Goal: Book appointment/travel/reservation

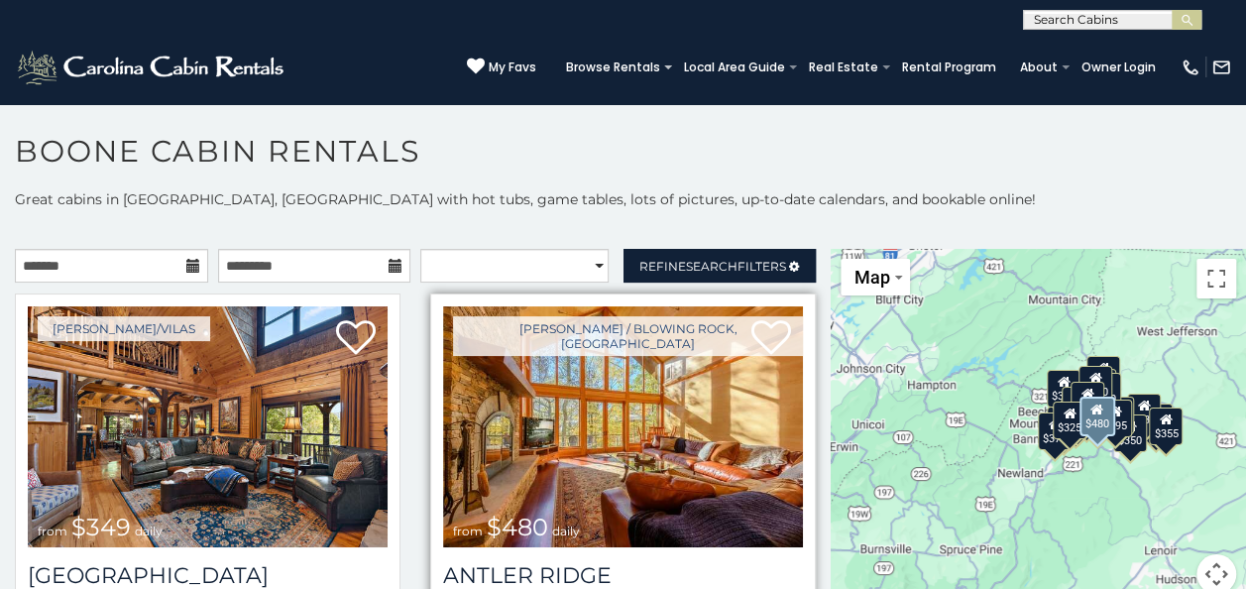
click at [646, 434] on img at bounding box center [623, 426] width 360 height 241
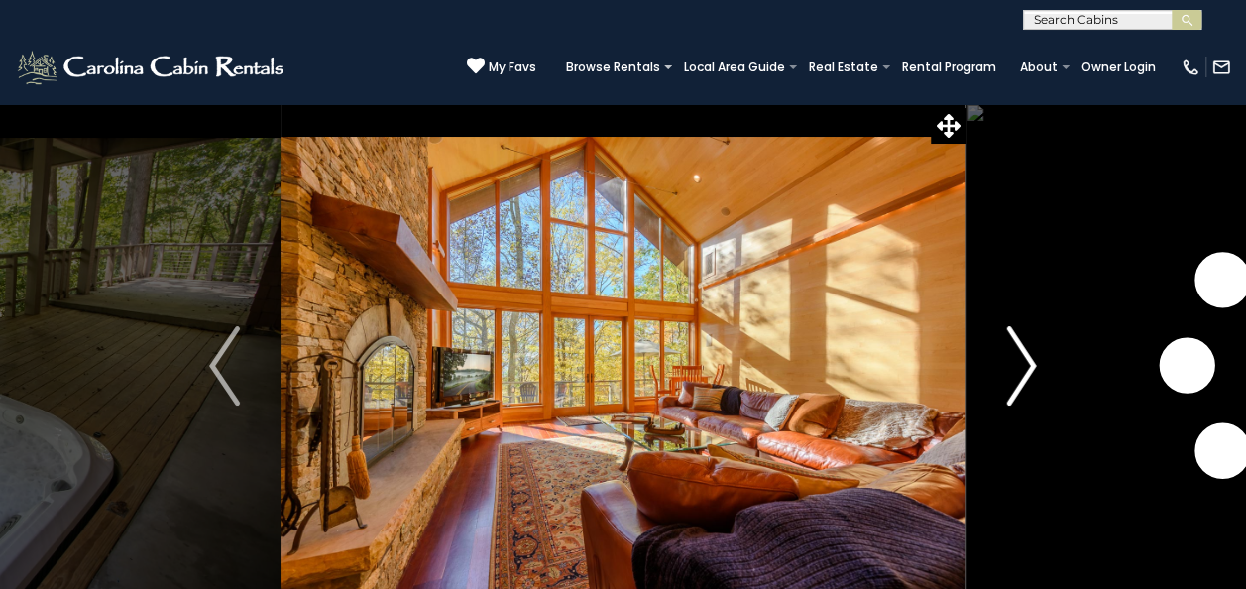
click at [1021, 363] on img "Next" at bounding box center [1021, 365] width 30 height 79
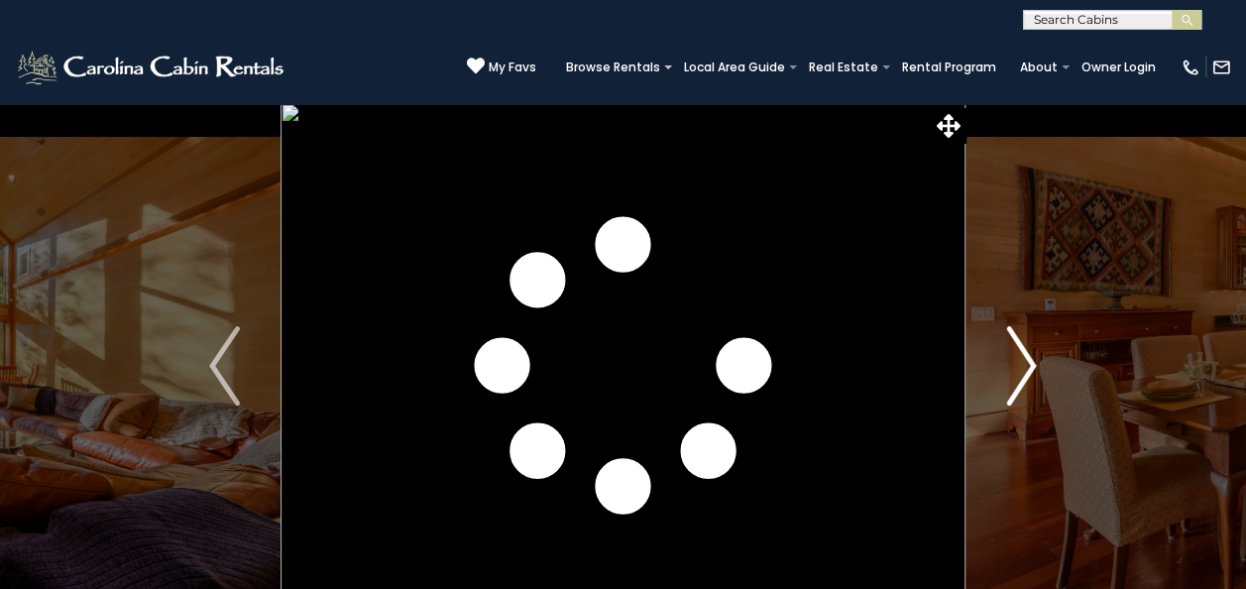
click at [1021, 363] on img "Next" at bounding box center [1021, 365] width 30 height 79
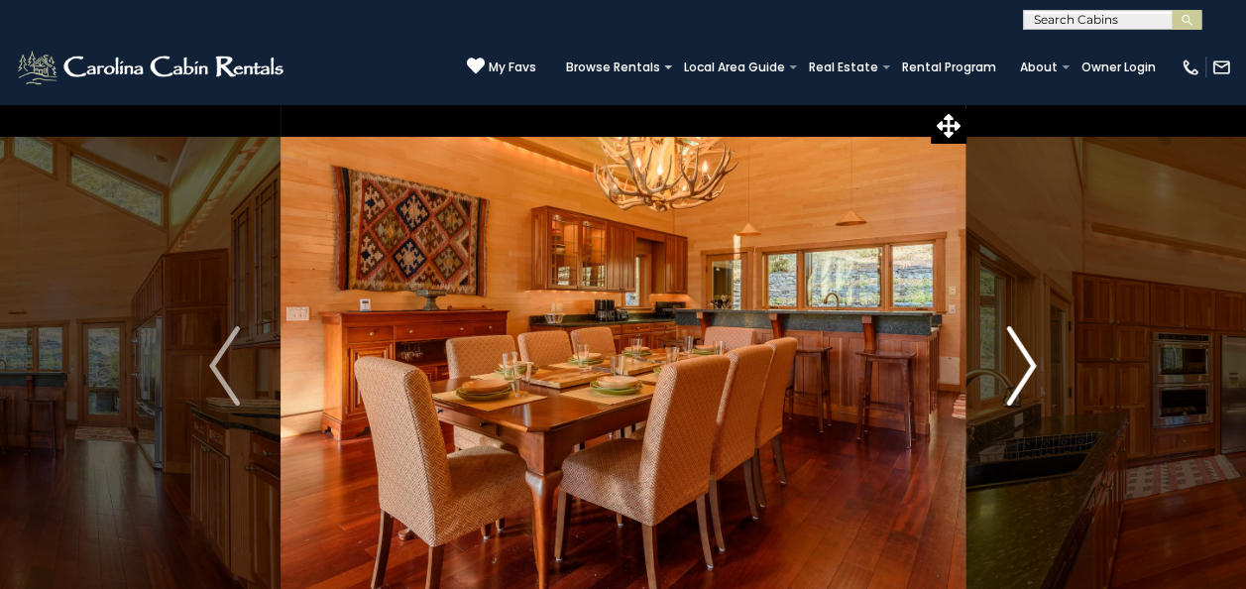
click at [1021, 363] on img "Next" at bounding box center [1021, 365] width 30 height 79
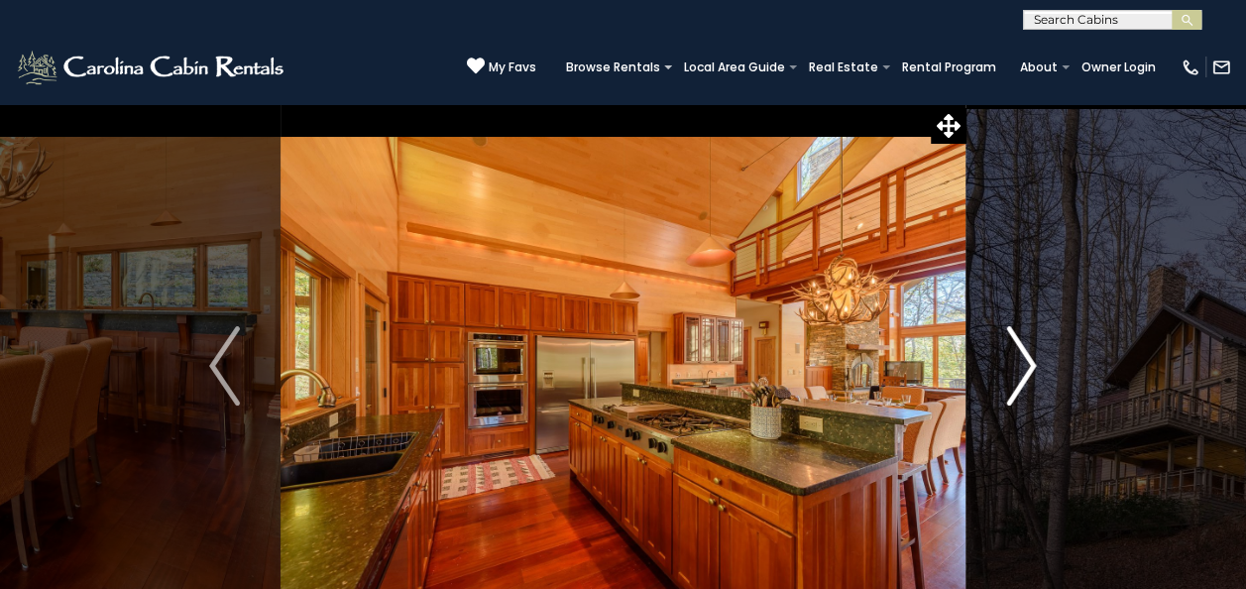
click at [1021, 363] on img "Next" at bounding box center [1021, 365] width 30 height 79
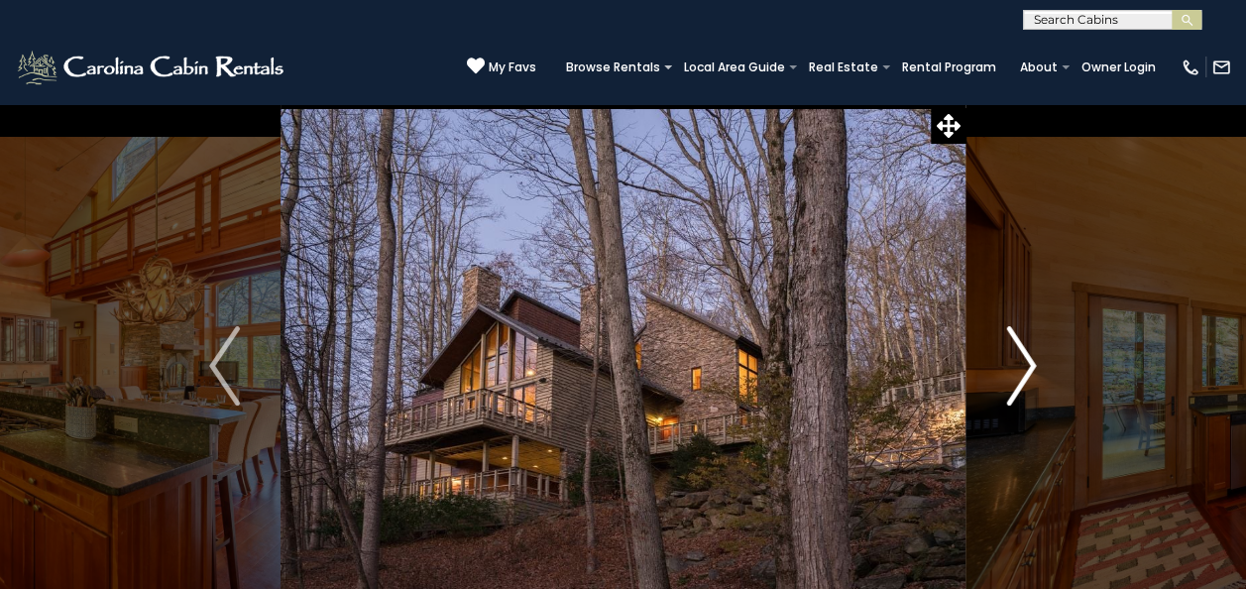
click at [1021, 363] on img "Next" at bounding box center [1021, 365] width 30 height 79
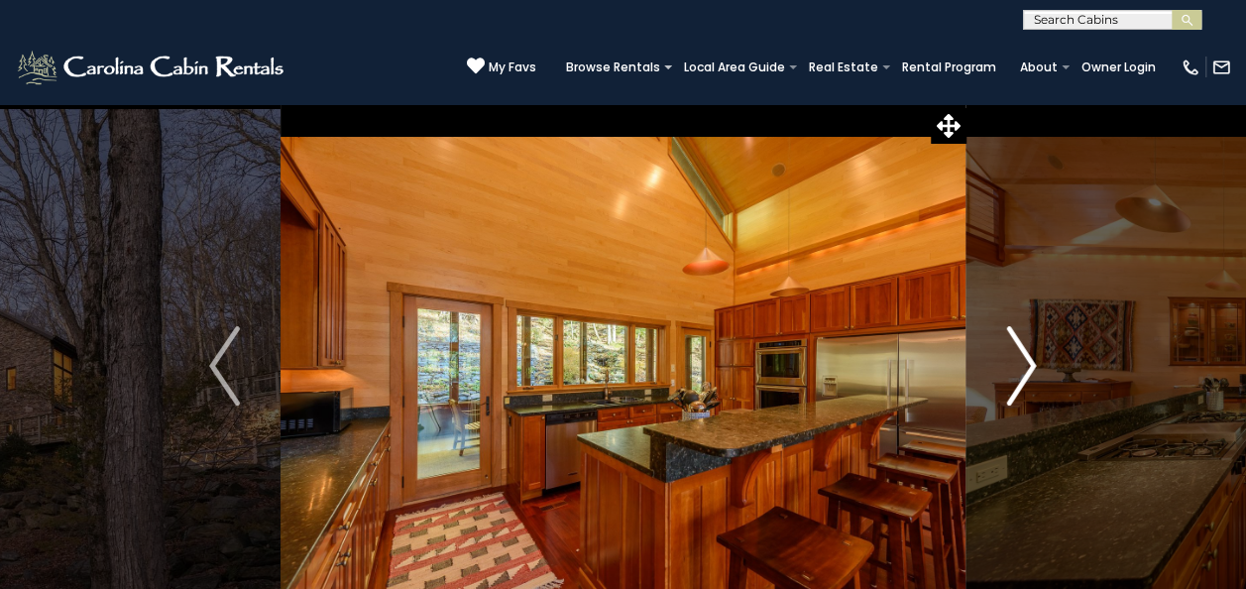
click at [1021, 363] on img "Next" at bounding box center [1021, 365] width 30 height 79
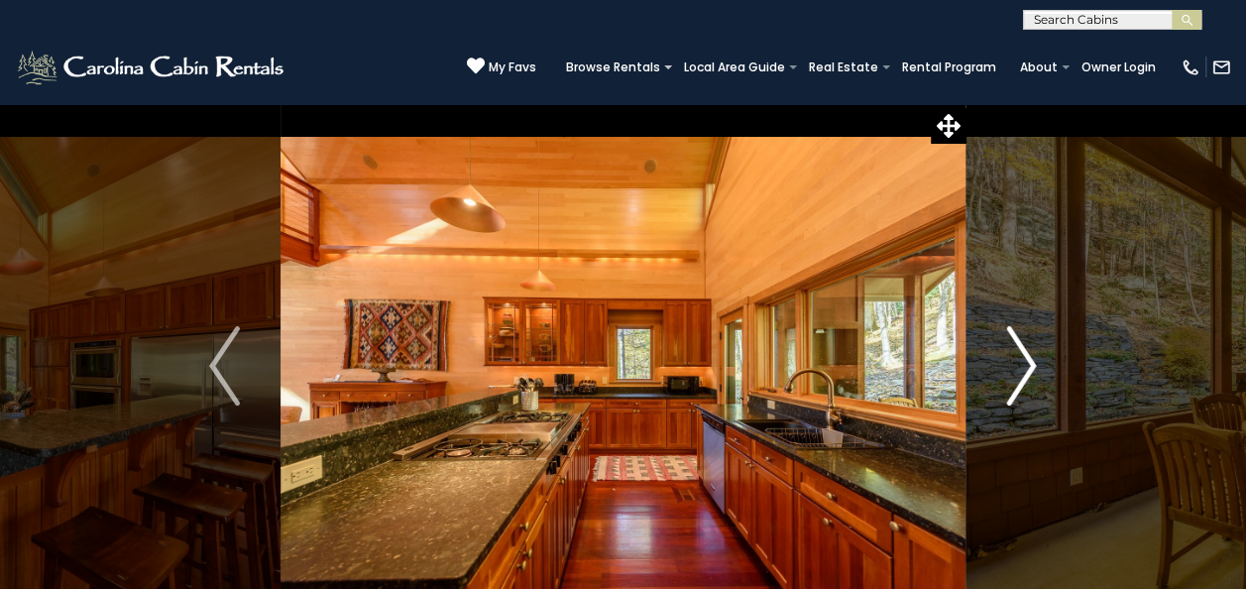
click at [1021, 363] on img "Next" at bounding box center [1021, 365] width 30 height 79
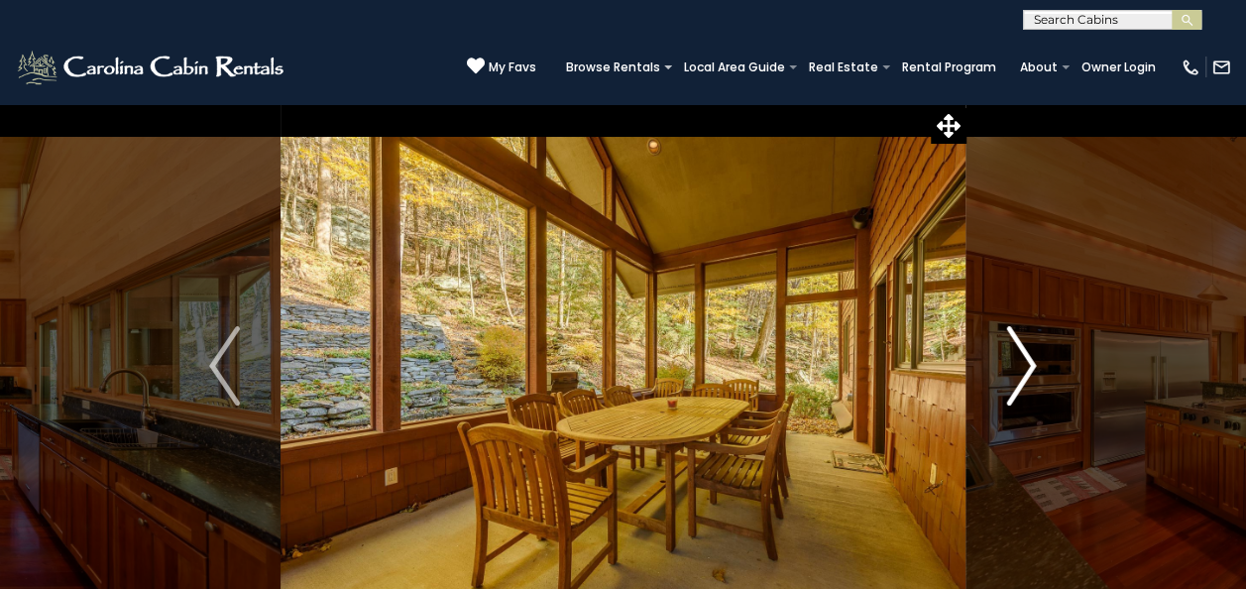
click at [1021, 363] on img "Next" at bounding box center [1021, 365] width 30 height 79
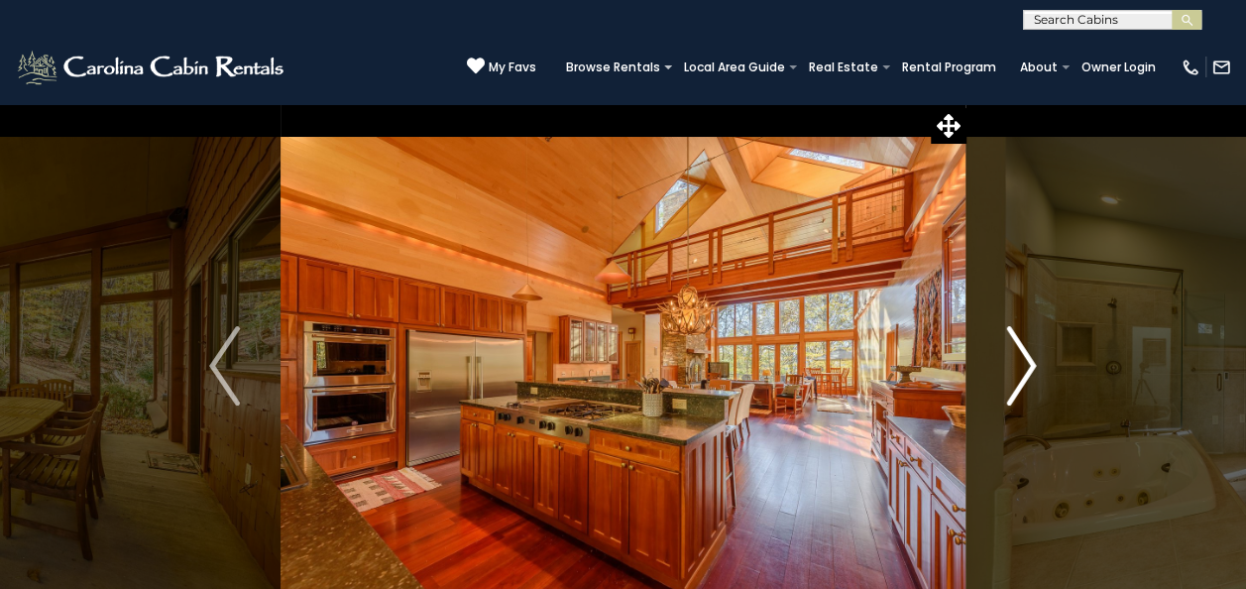
click at [1021, 363] on img "Next" at bounding box center [1021, 365] width 30 height 79
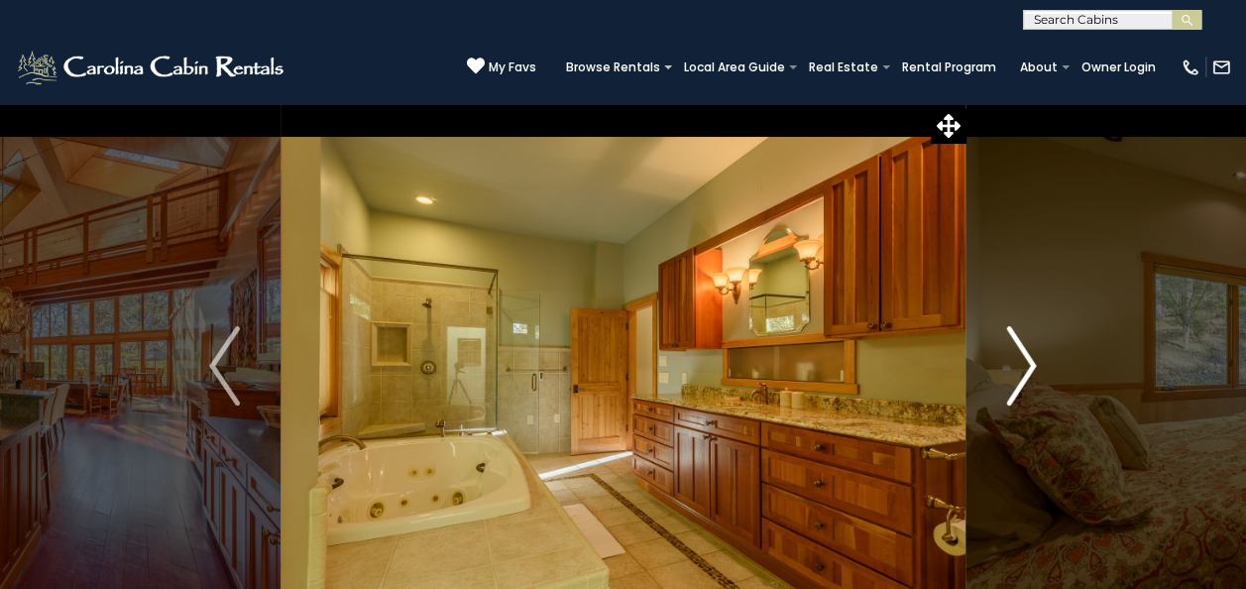
click at [1021, 363] on img "Next" at bounding box center [1021, 365] width 30 height 79
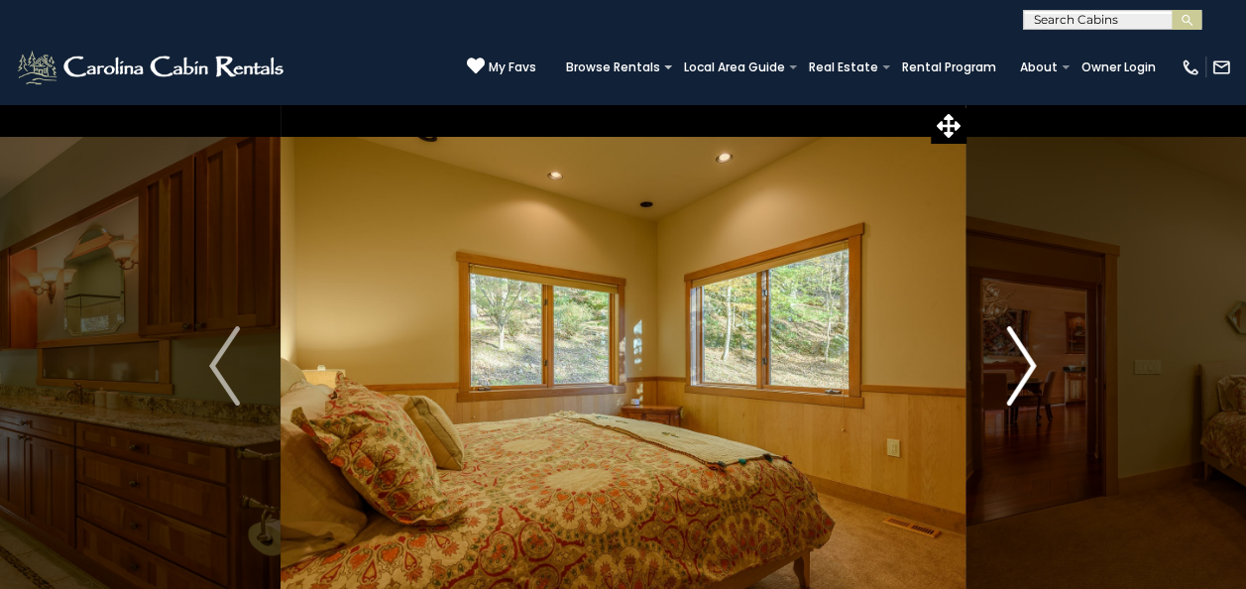
click at [1021, 363] on img "Next" at bounding box center [1021, 365] width 30 height 79
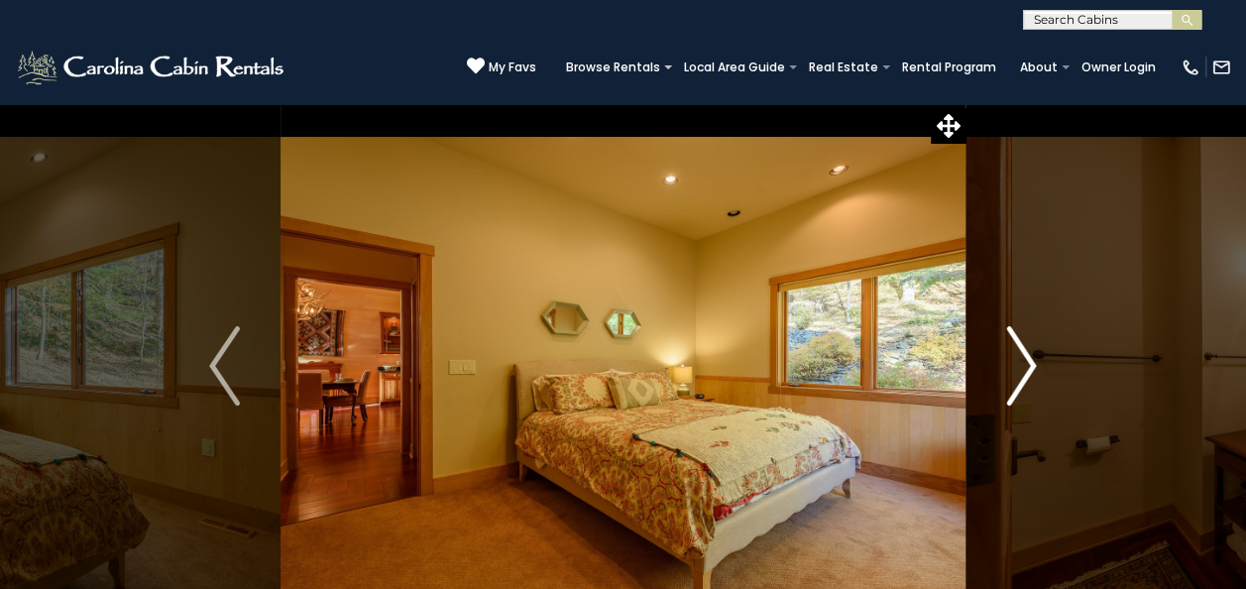
click at [1021, 363] on img "Next" at bounding box center [1021, 365] width 30 height 79
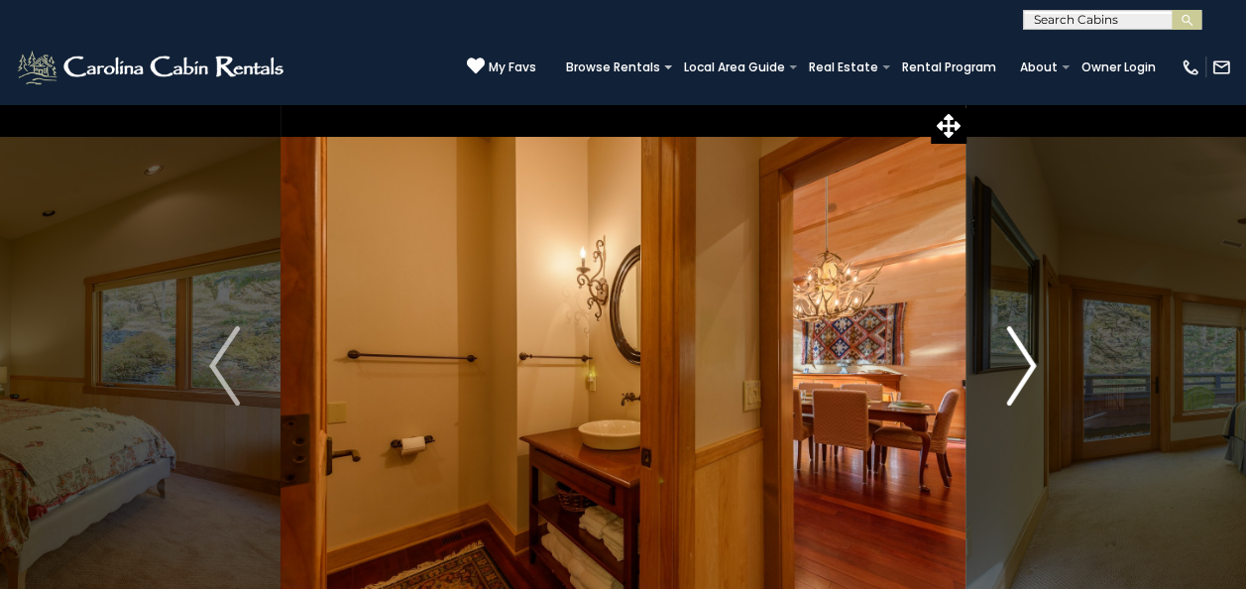
click at [1021, 363] on img "Next" at bounding box center [1021, 365] width 30 height 79
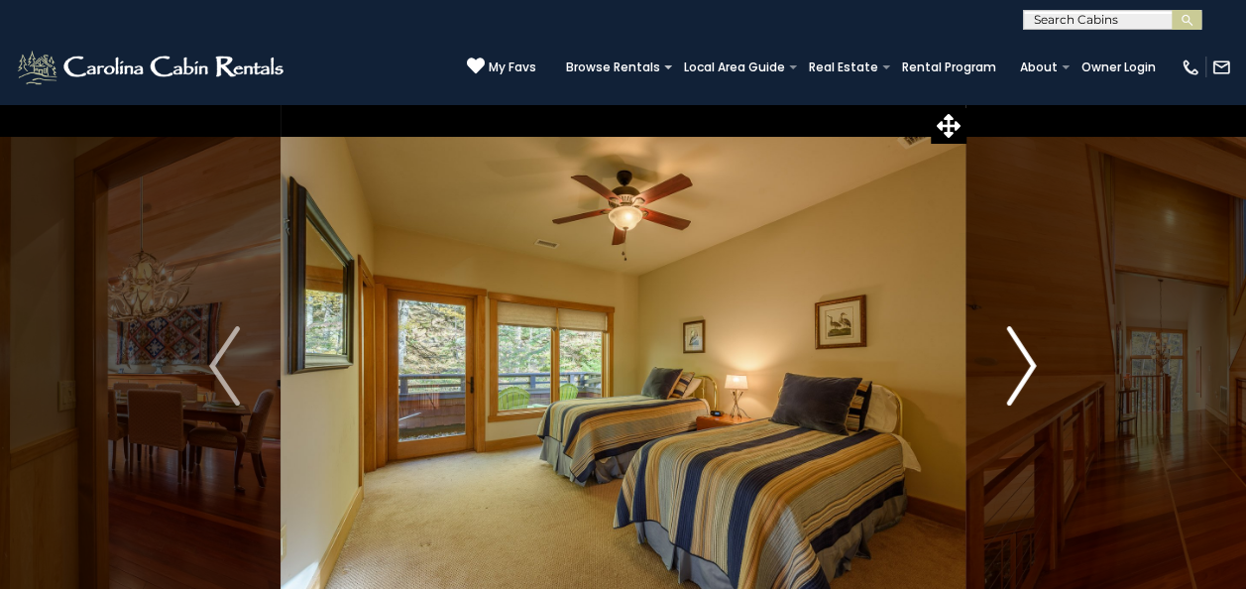
click at [1021, 363] on img "Next" at bounding box center [1021, 365] width 30 height 79
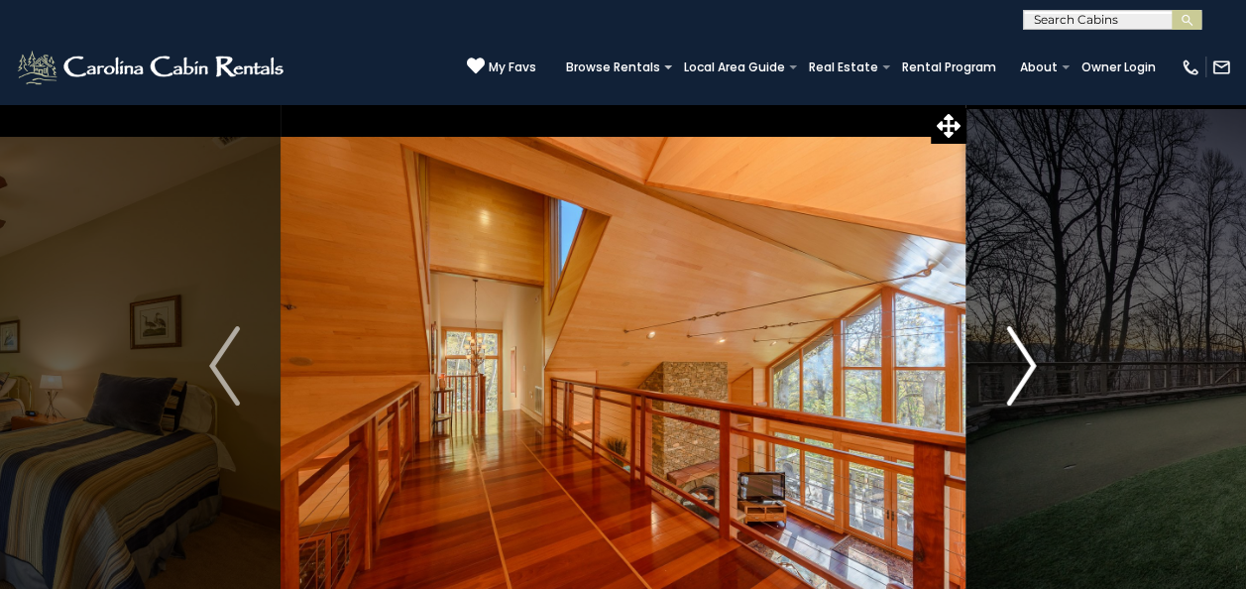
click at [1021, 363] on img "Next" at bounding box center [1021, 365] width 30 height 79
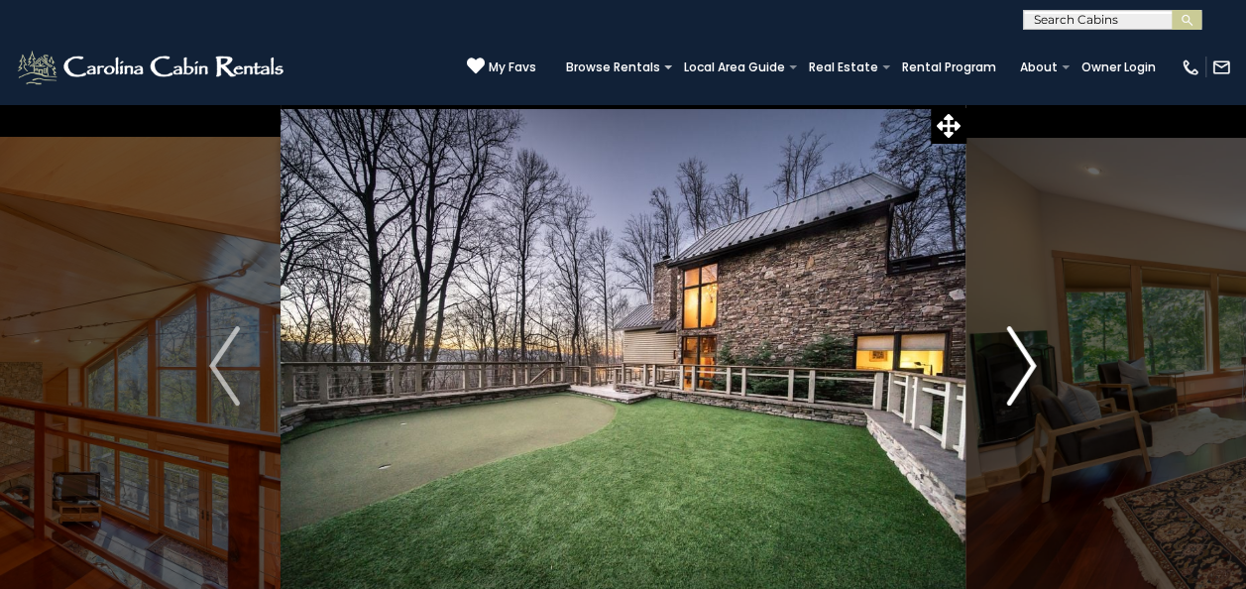
click at [1021, 363] on img "Next" at bounding box center [1021, 365] width 30 height 79
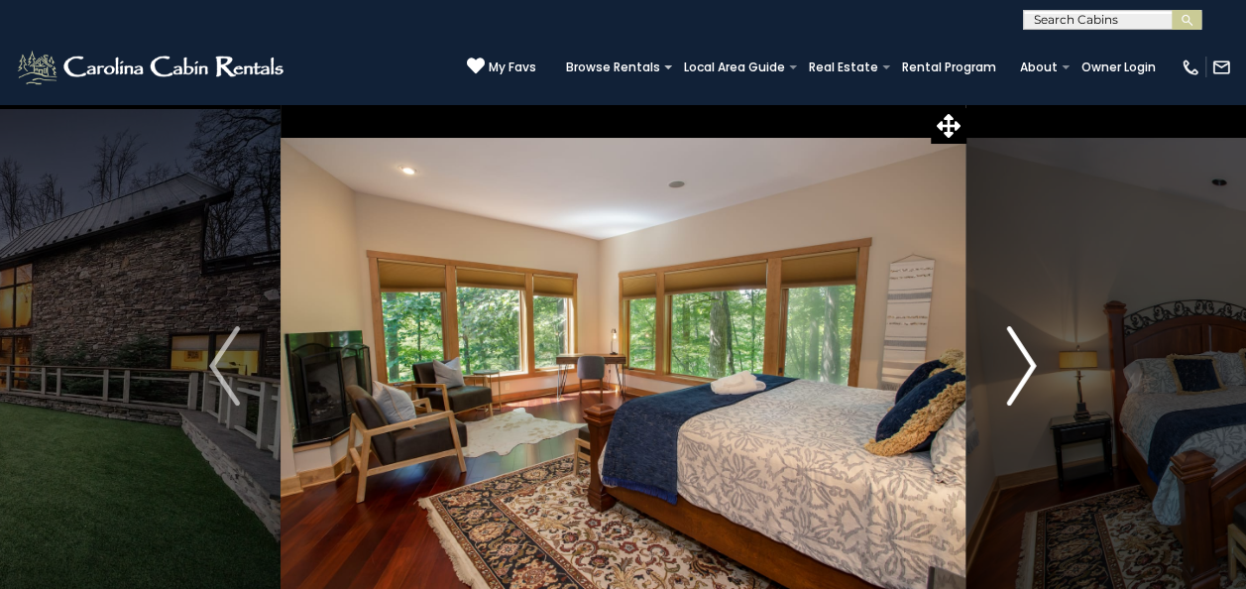
click at [1021, 363] on img "Next" at bounding box center [1021, 365] width 30 height 79
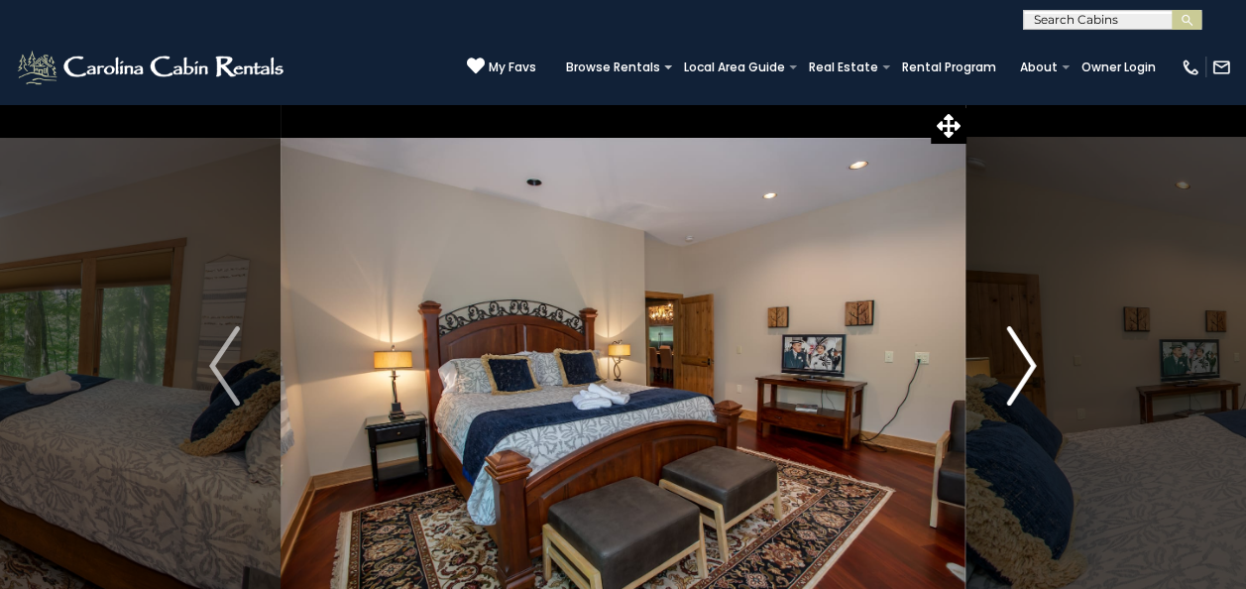
click at [1021, 363] on img "Next" at bounding box center [1021, 365] width 30 height 79
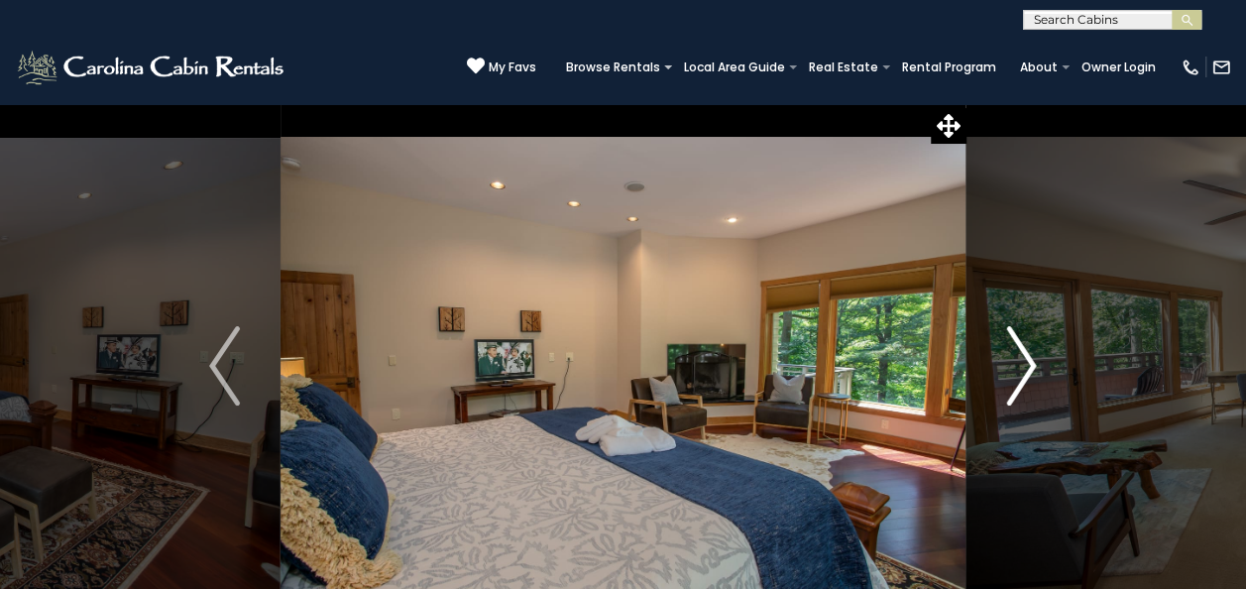
click at [1021, 363] on img "Next" at bounding box center [1021, 365] width 30 height 79
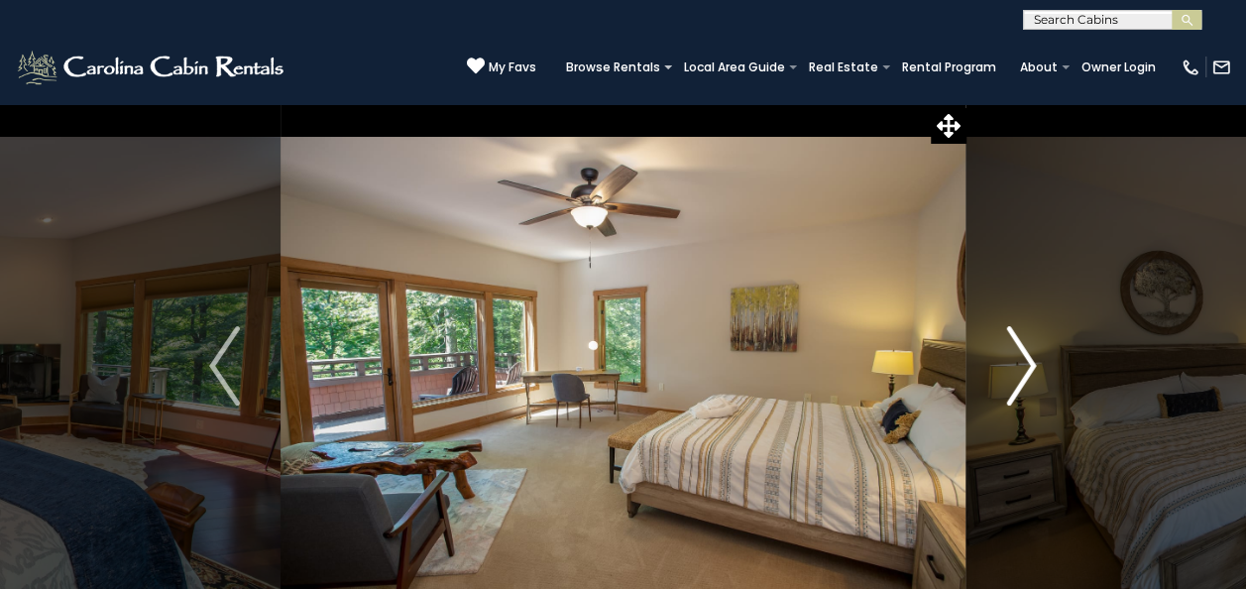
click at [1021, 363] on img "Next" at bounding box center [1021, 365] width 30 height 79
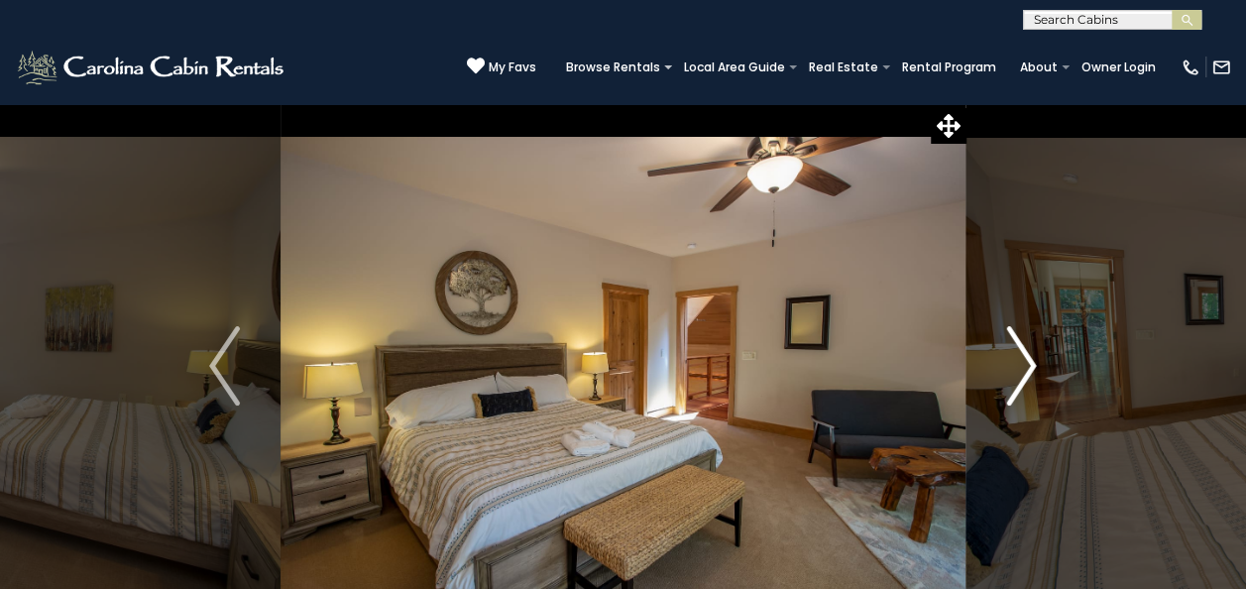
click at [1021, 363] on img "Next" at bounding box center [1021, 365] width 30 height 79
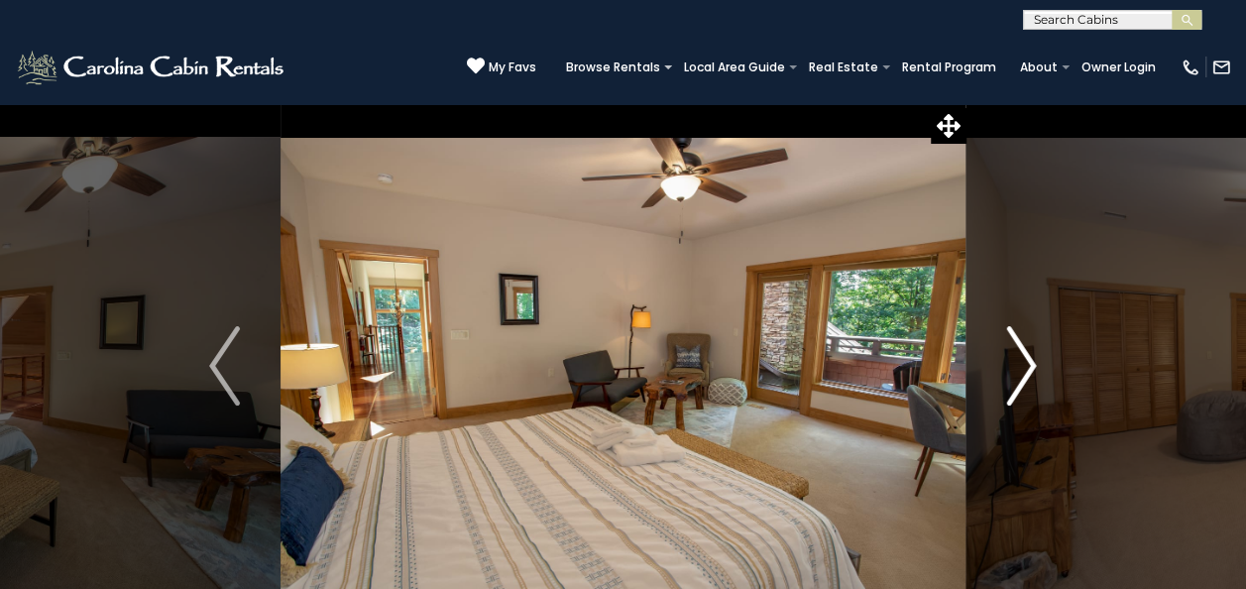
click at [1021, 363] on img "Next" at bounding box center [1021, 365] width 30 height 79
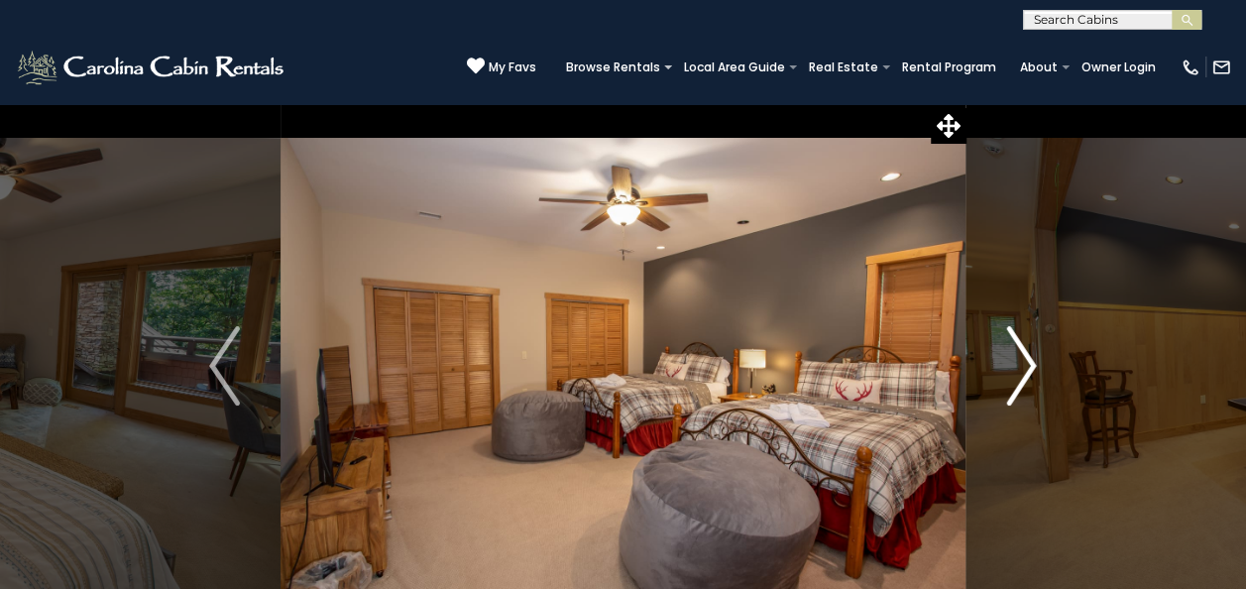
click at [1021, 363] on img "Next" at bounding box center [1021, 365] width 30 height 79
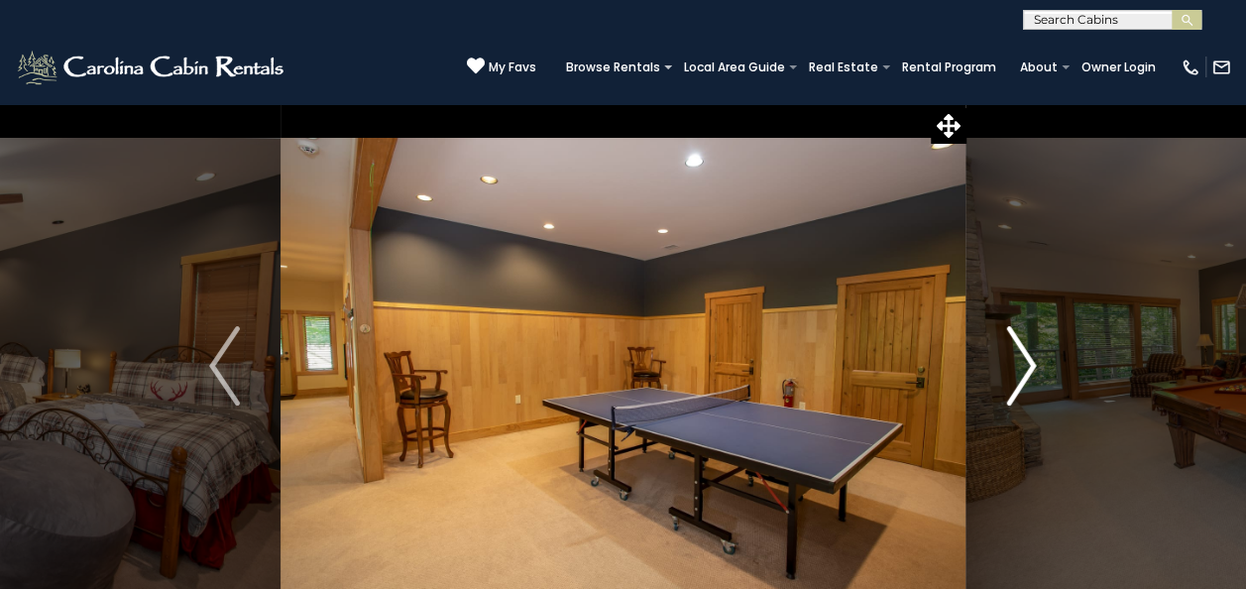
click at [1021, 363] on img "Next" at bounding box center [1021, 365] width 30 height 79
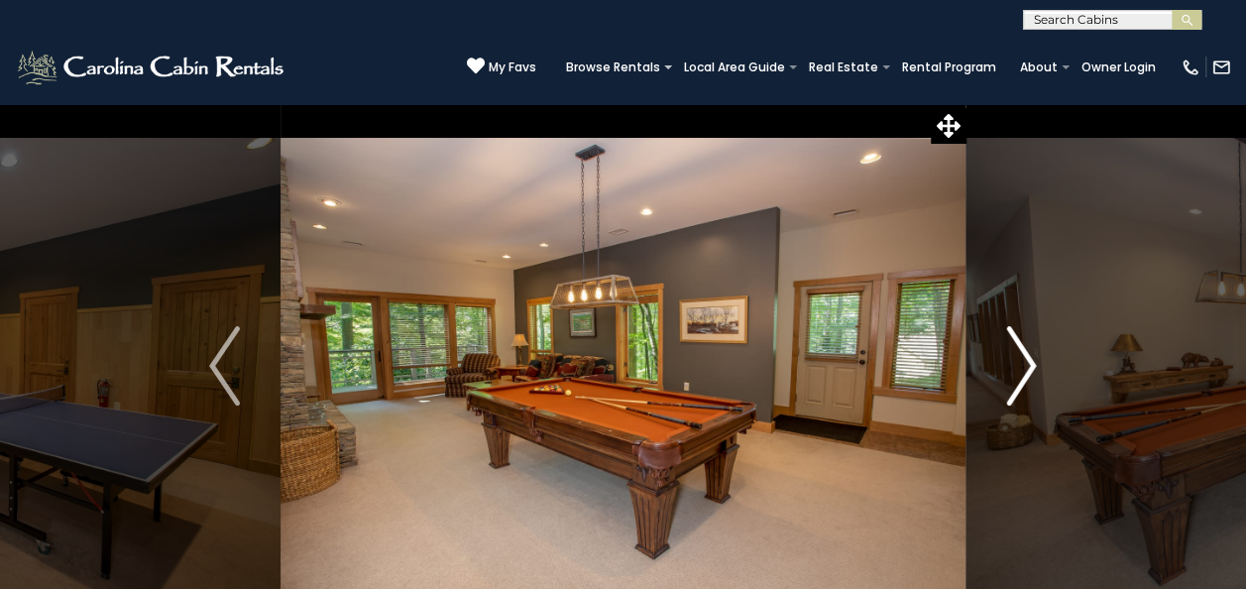
click at [1021, 363] on img "Next" at bounding box center [1021, 365] width 30 height 79
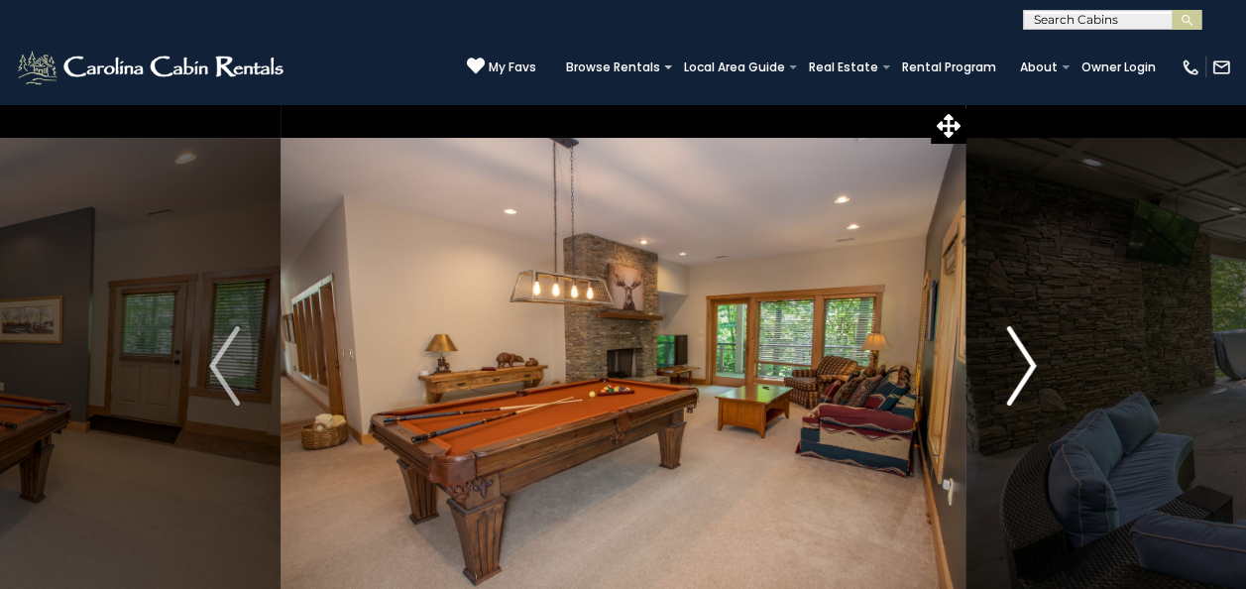
click at [1021, 363] on img "Next" at bounding box center [1021, 365] width 30 height 79
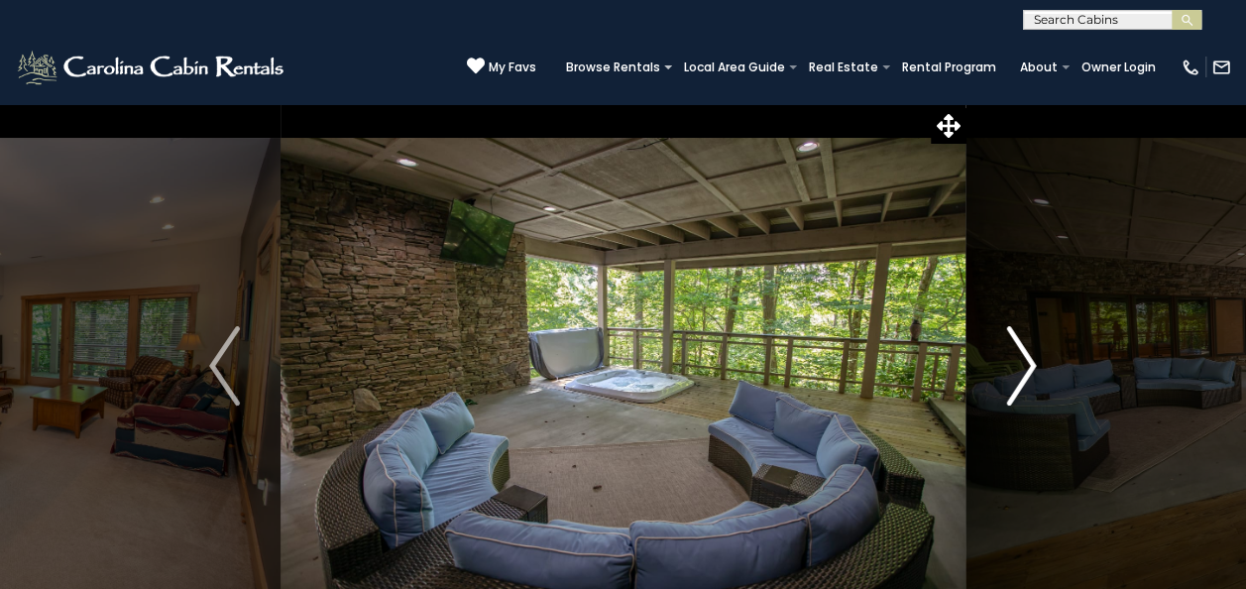
click at [1021, 363] on img "Next" at bounding box center [1021, 365] width 30 height 79
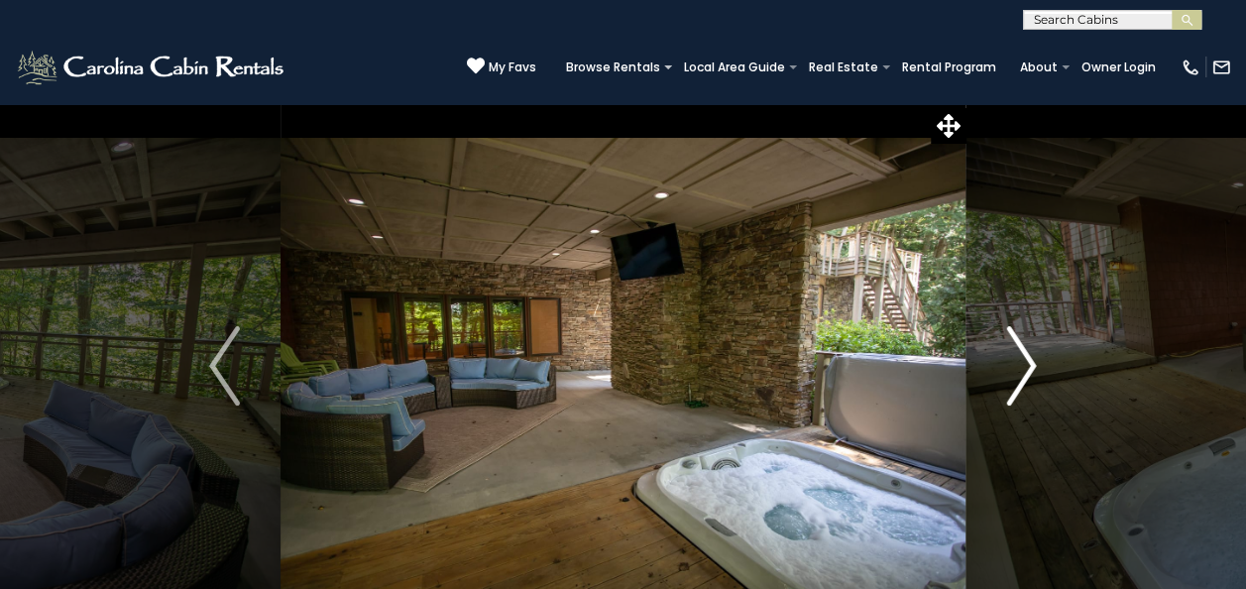
click at [1021, 363] on img "Next" at bounding box center [1021, 365] width 30 height 79
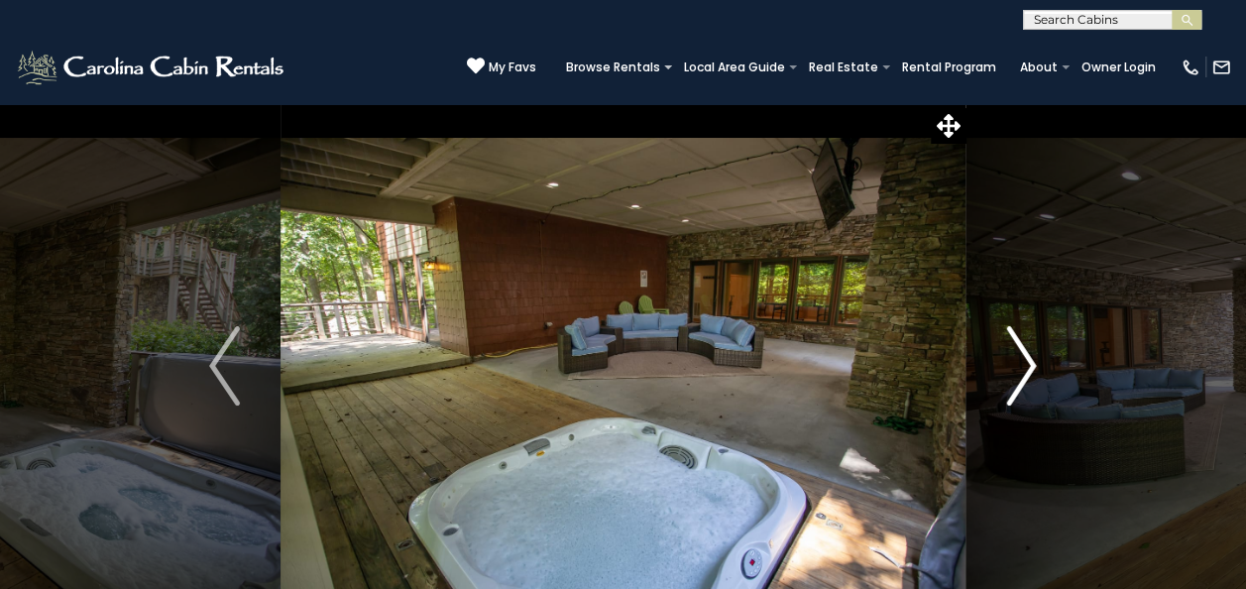
click at [1021, 363] on img "Next" at bounding box center [1021, 365] width 30 height 79
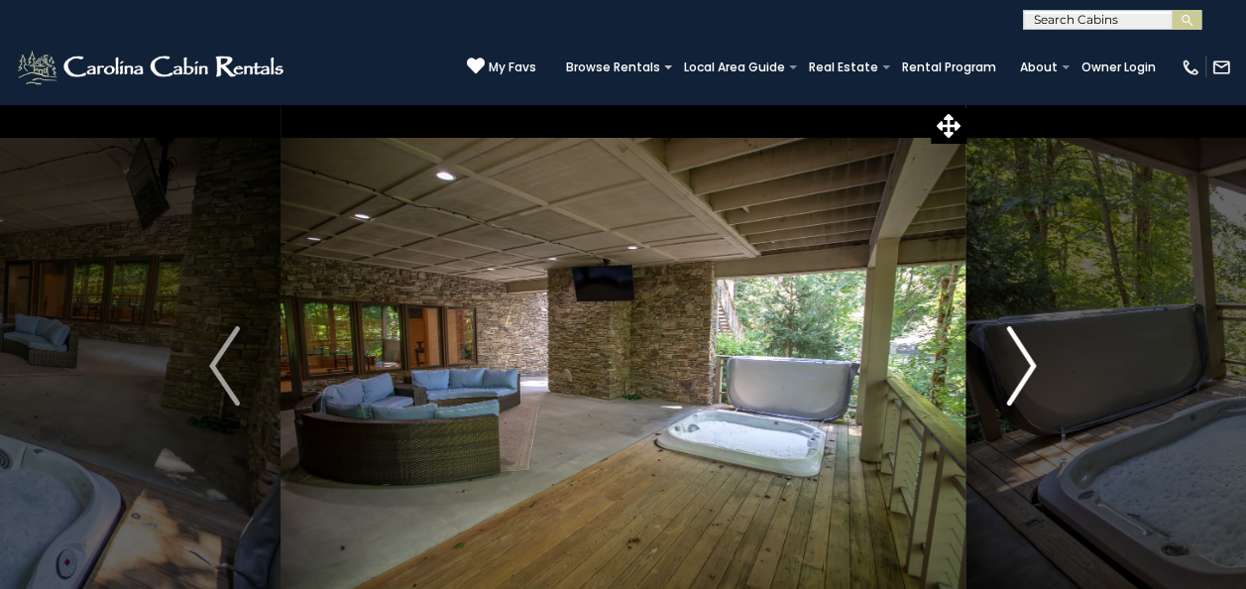
click at [1021, 363] on img "Next" at bounding box center [1021, 365] width 30 height 79
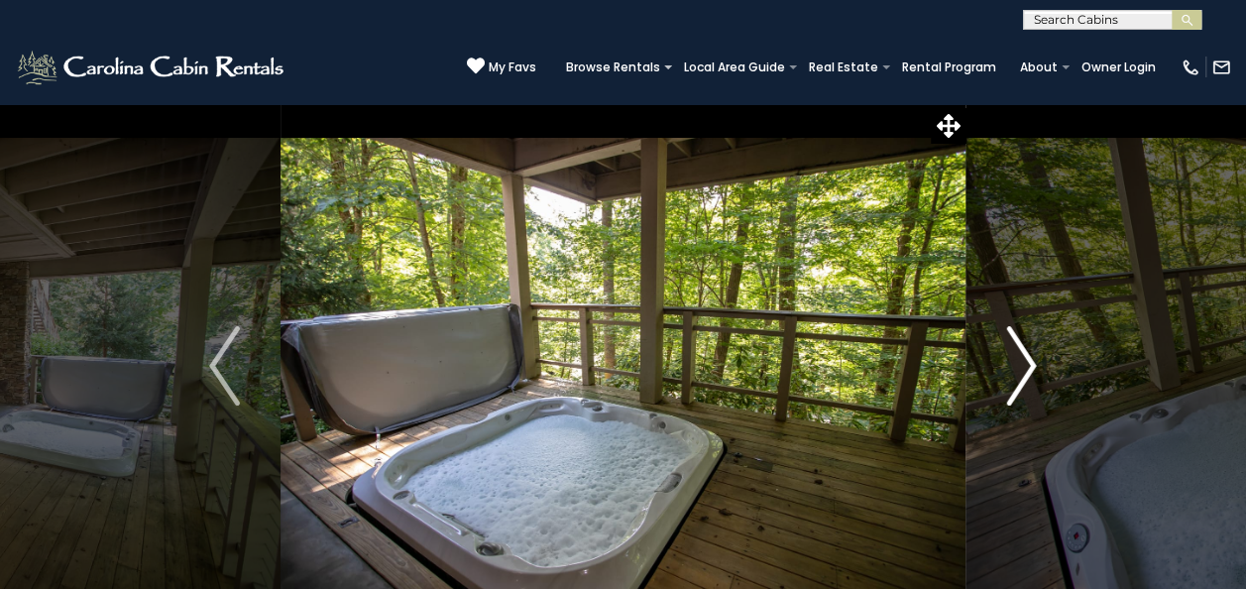
click at [1021, 363] on img "Next" at bounding box center [1021, 365] width 30 height 79
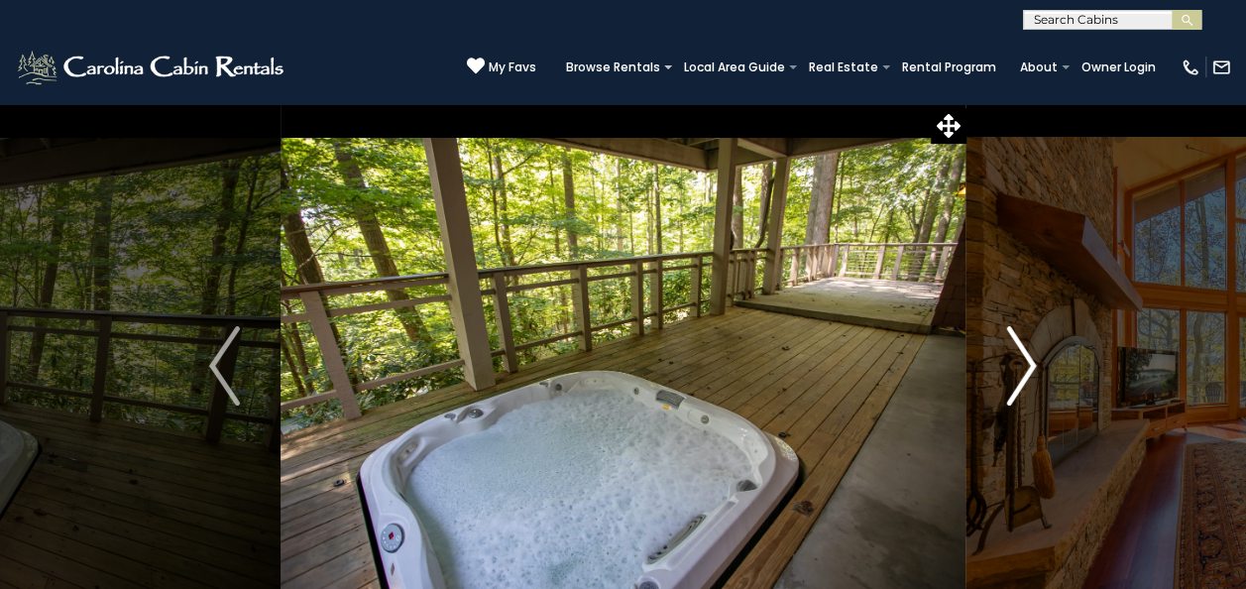
click at [1021, 363] on img "Next" at bounding box center [1021, 365] width 30 height 79
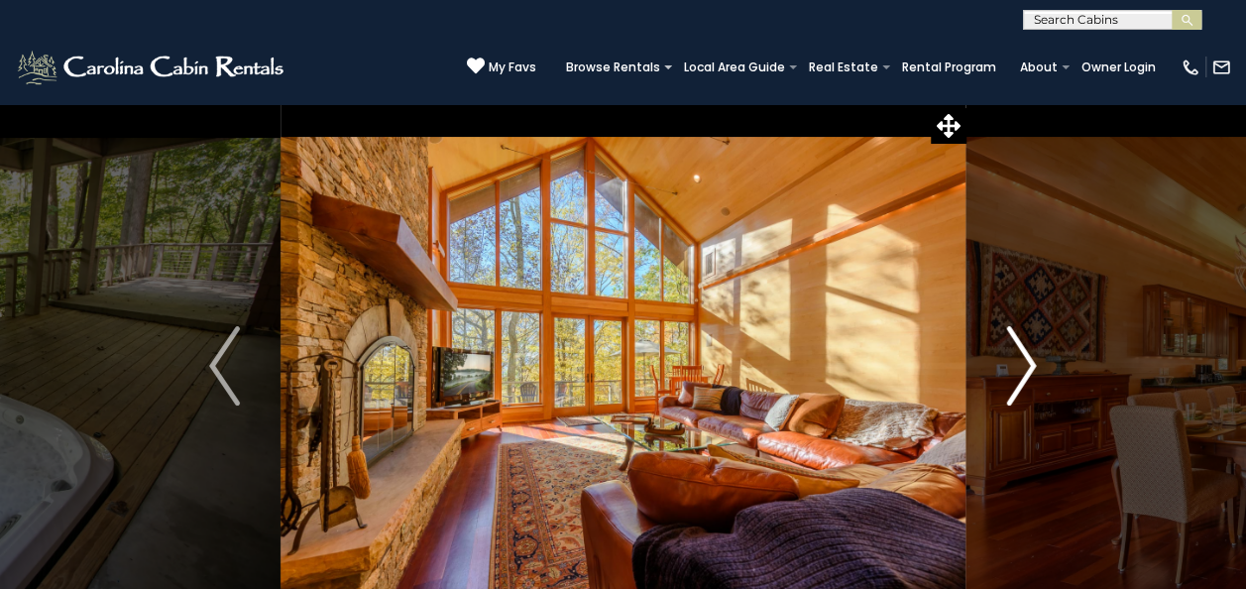
click at [1021, 363] on img "Next" at bounding box center [1021, 365] width 30 height 79
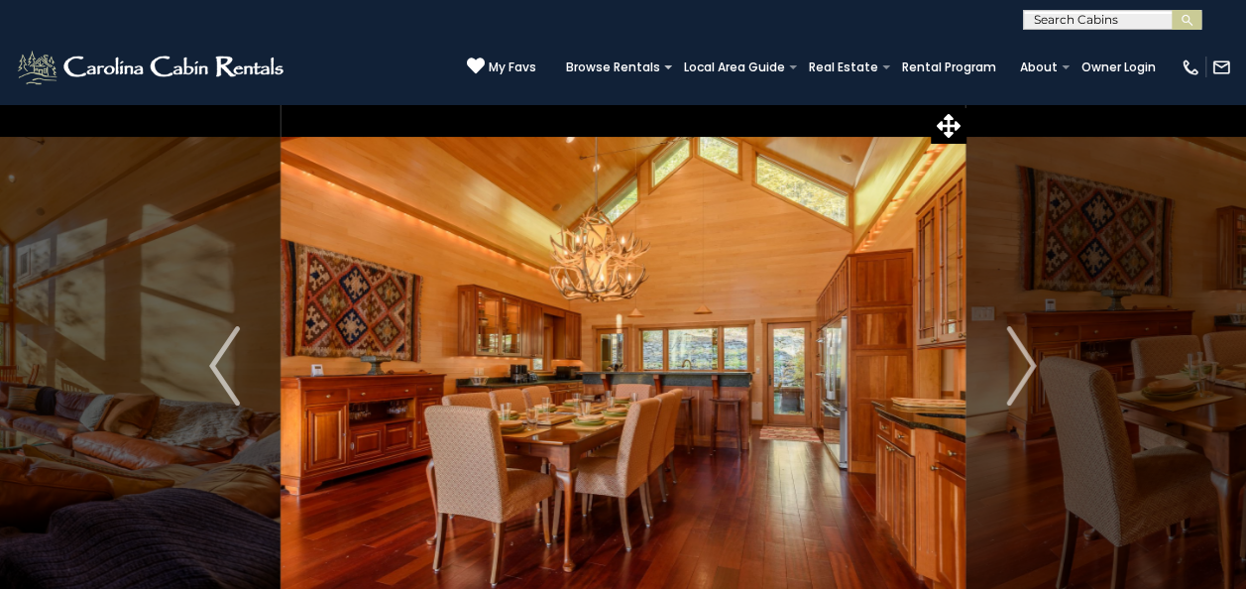
click at [423, 69] on div "(828) 295-6000 My Favs Browse Rentals Local Area Guide Activities & Attractions…" at bounding box center [623, 67] width 1246 height 74
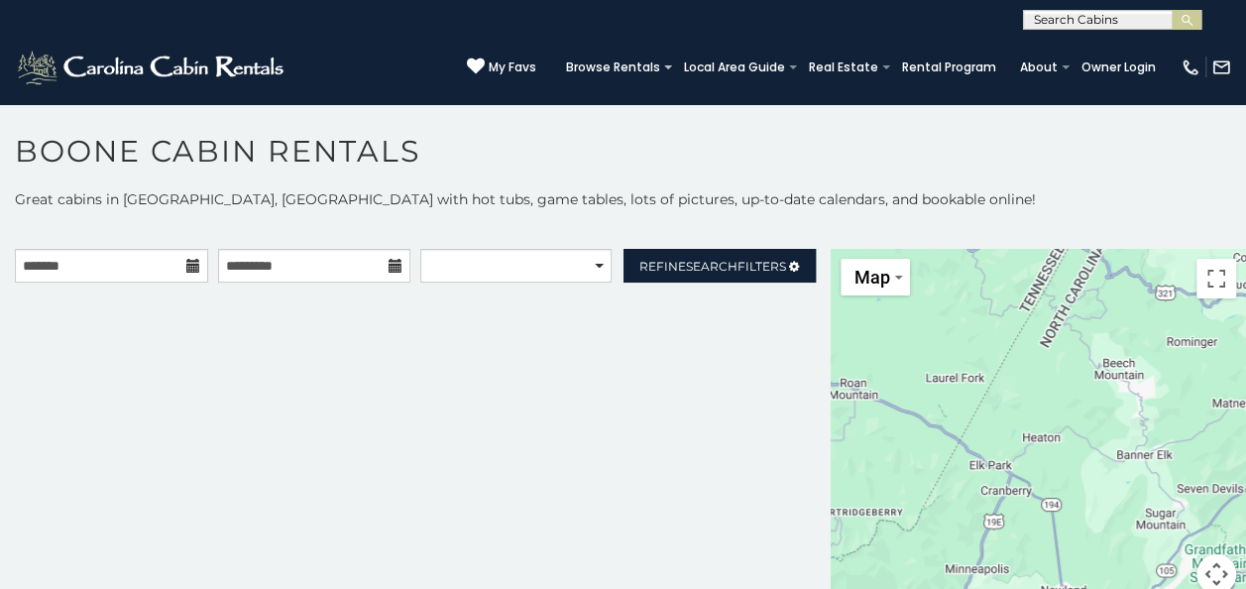
click at [1018, 455] on div at bounding box center [1038, 433] width 415 height 369
drag, startPoint x: 1018, startPoint y: 455, endPoint x: 1047, endPoint y: 506, distance: 59.0
click at [1047, 506] on div at bounding box center [1038, 433] width 415 height 369
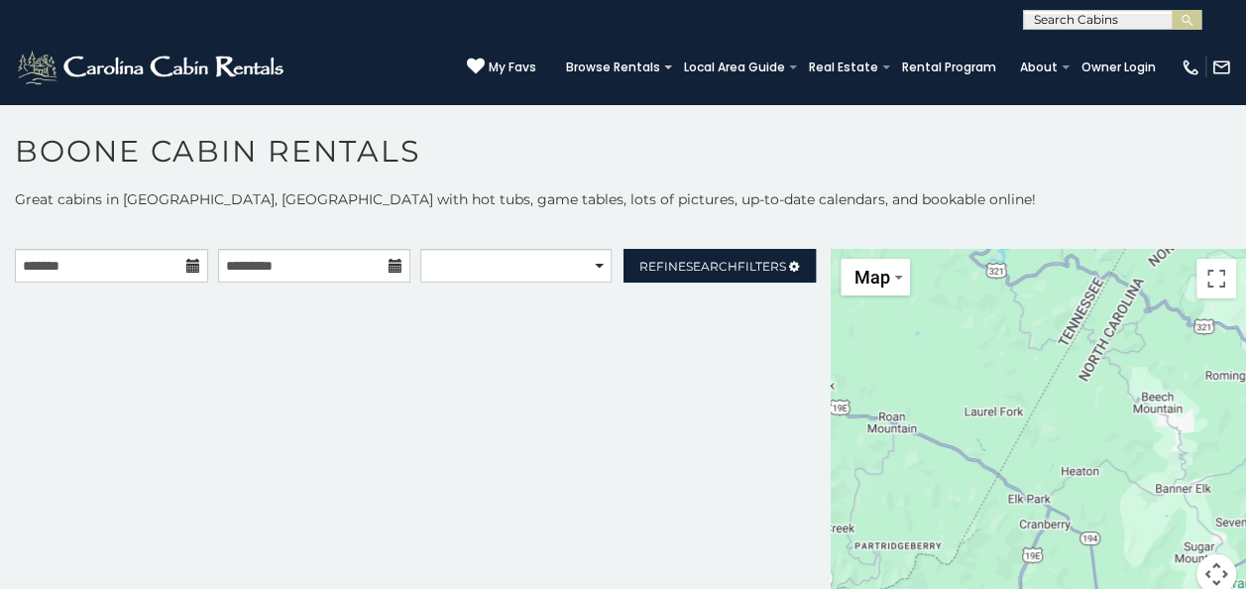
click at [1208, 576] on button "Map camera controls" at bounding box center [1216, 574] width 40 height 40
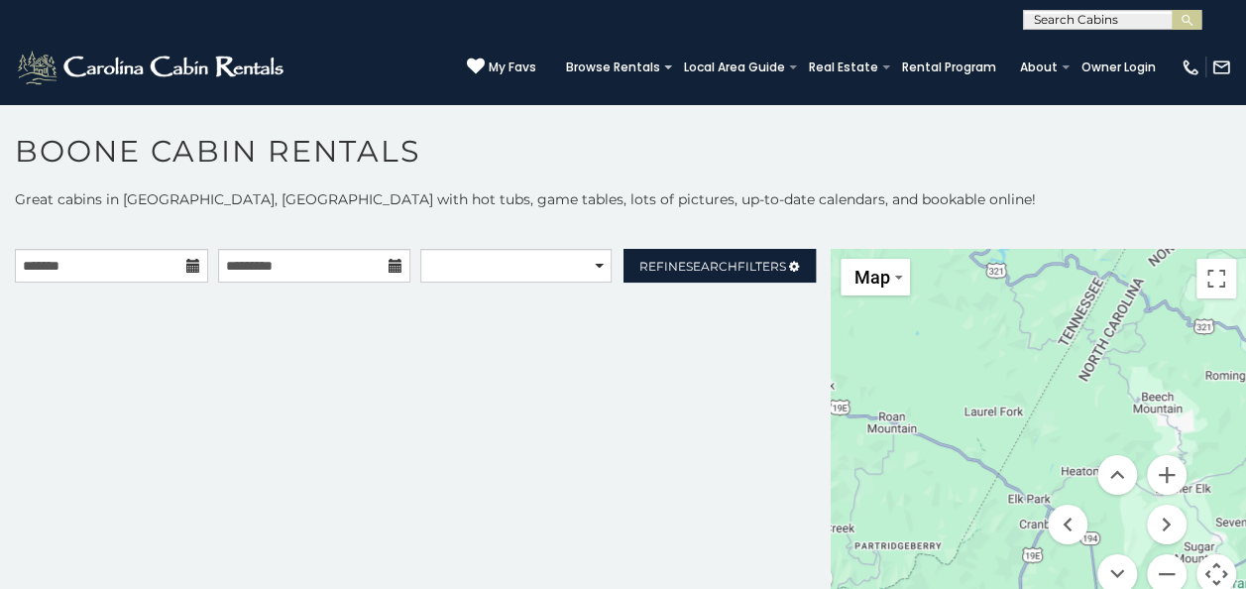
click at [1208, 576] on button "Map camera controls" at bounding box center [1216, 574] width 40 height 40
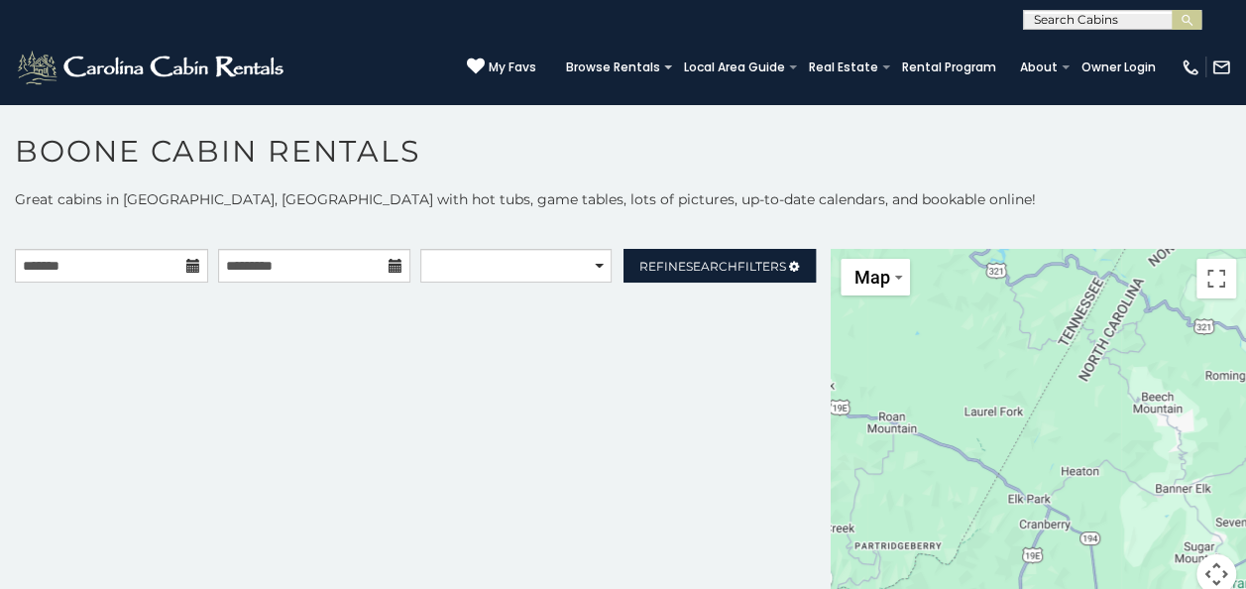
click at [1208, 576] on button "Map camera controls" at bounding box center [1216, 574] width 40 height 40
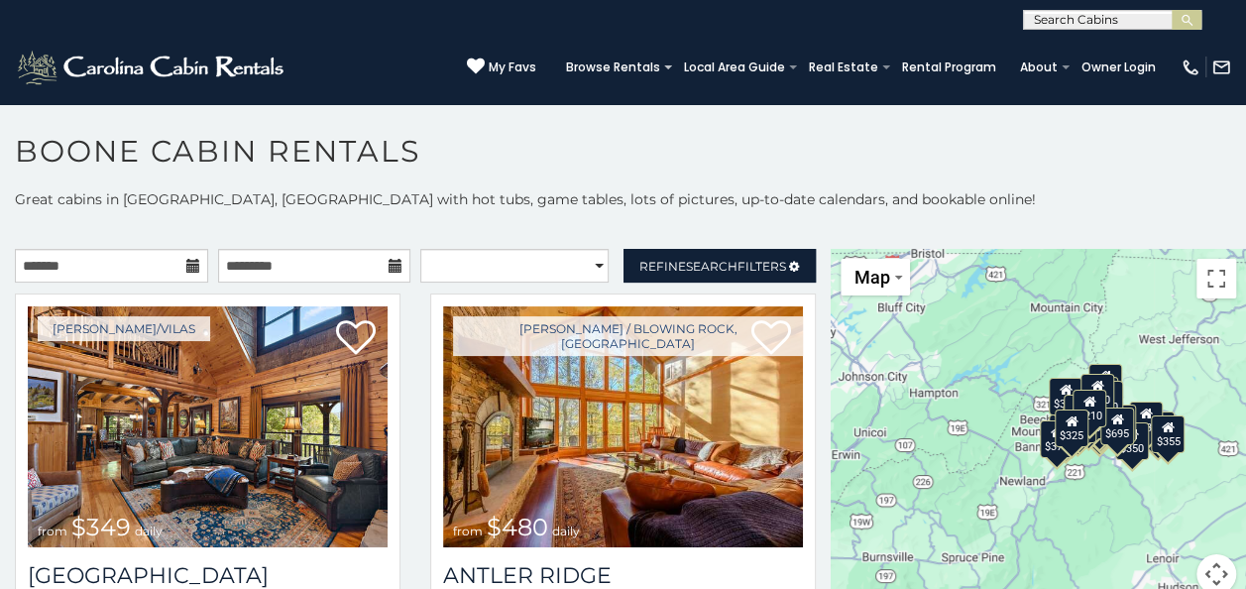
click at [1211, 569] on button "Map camera controls" at bounding box center [1216, 574] width 40 height 40
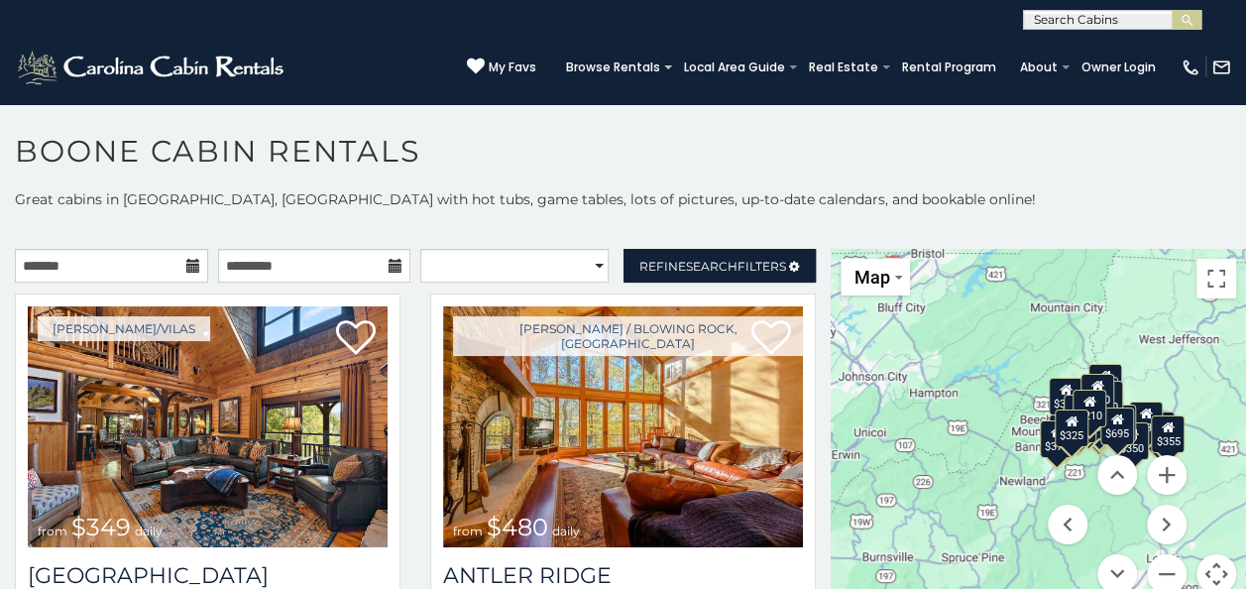
click at [1211, 569] on button "Map camera controls" at bounding box center [1216, 574] width 40 height 40
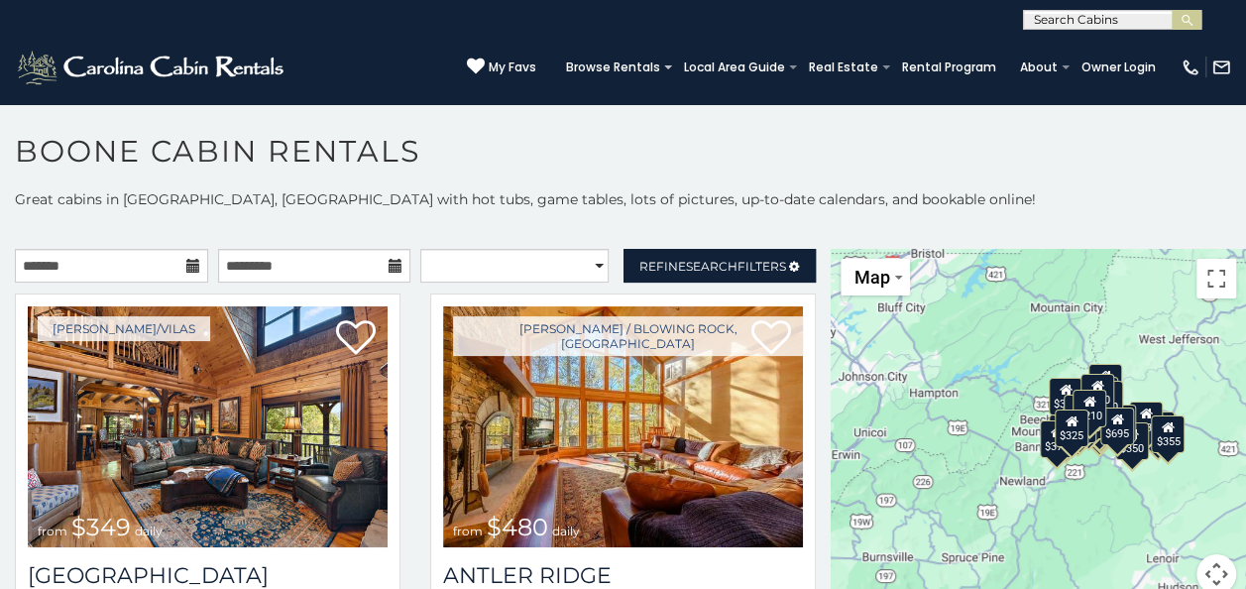
click at [1211, 569] on button "Map camera controls" at bounding box center [1216, 574] width 40 height 40
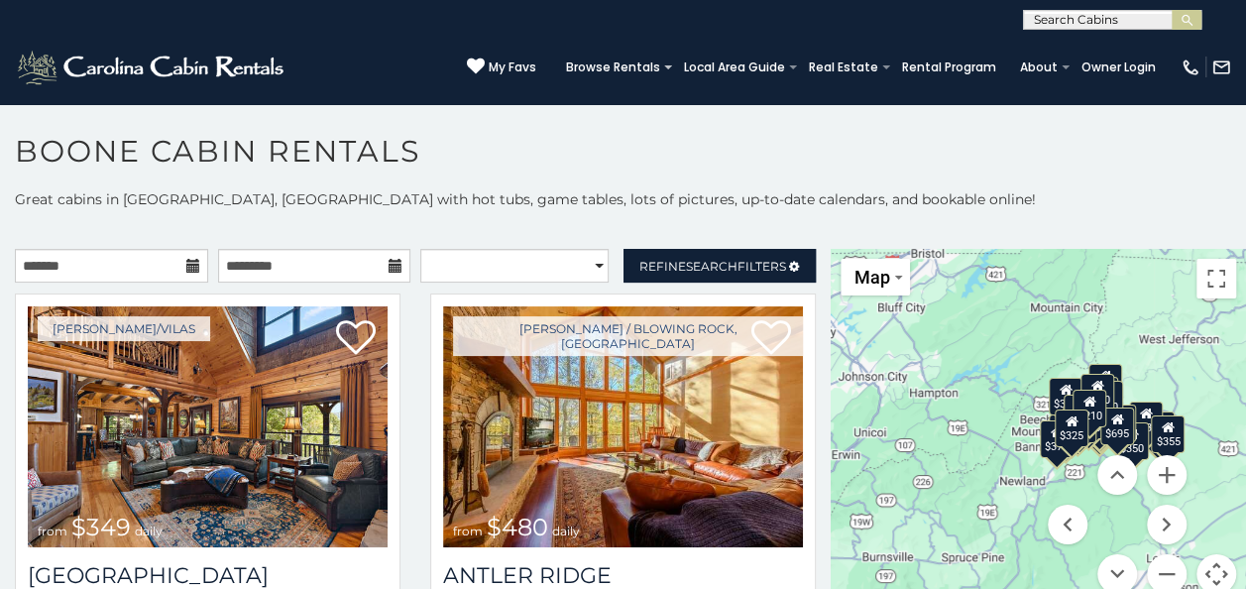
click at [1211, 569] on button "Map camera controls" at bounding box center [1216, 574] width 40 height 40
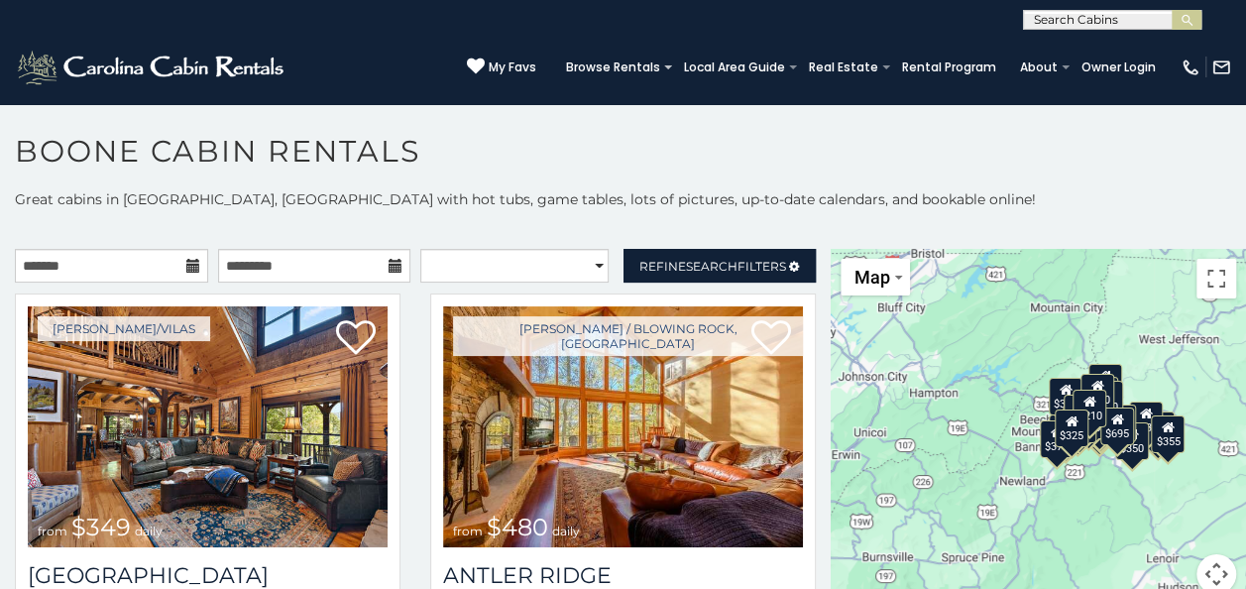
click at [1211, 569] on button "Map camera controls" at bounding box center [1216, 574] width 40 height 40
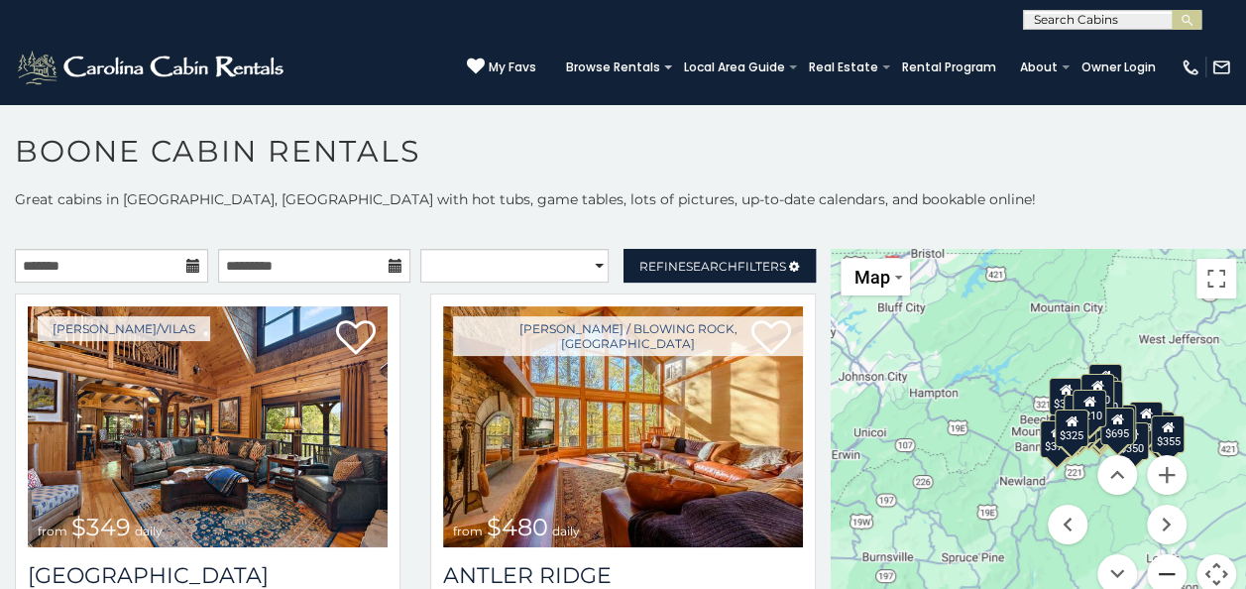
click at [1167, 569] on button "Zoom out" at bounding box center [1167, 574] width 40 height 40
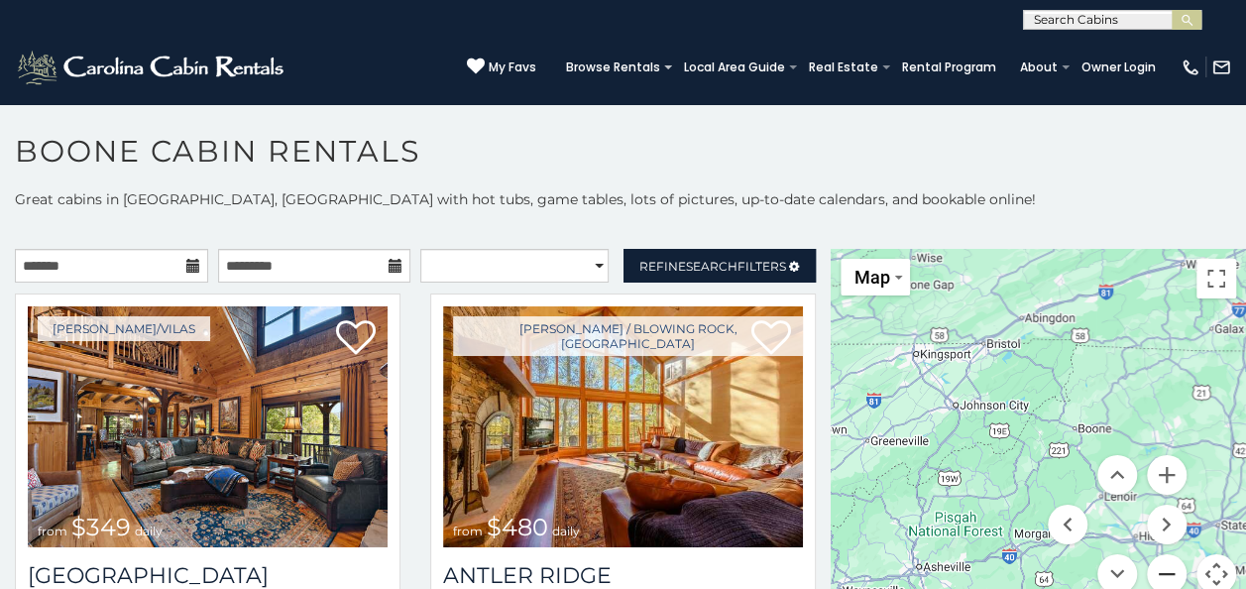
click at [1167, 569] on button "Zoom out" at bounding box center [1167, 574] width 40 height 40
